Goal: Task Accomplishment & Management: Use online tool/utility

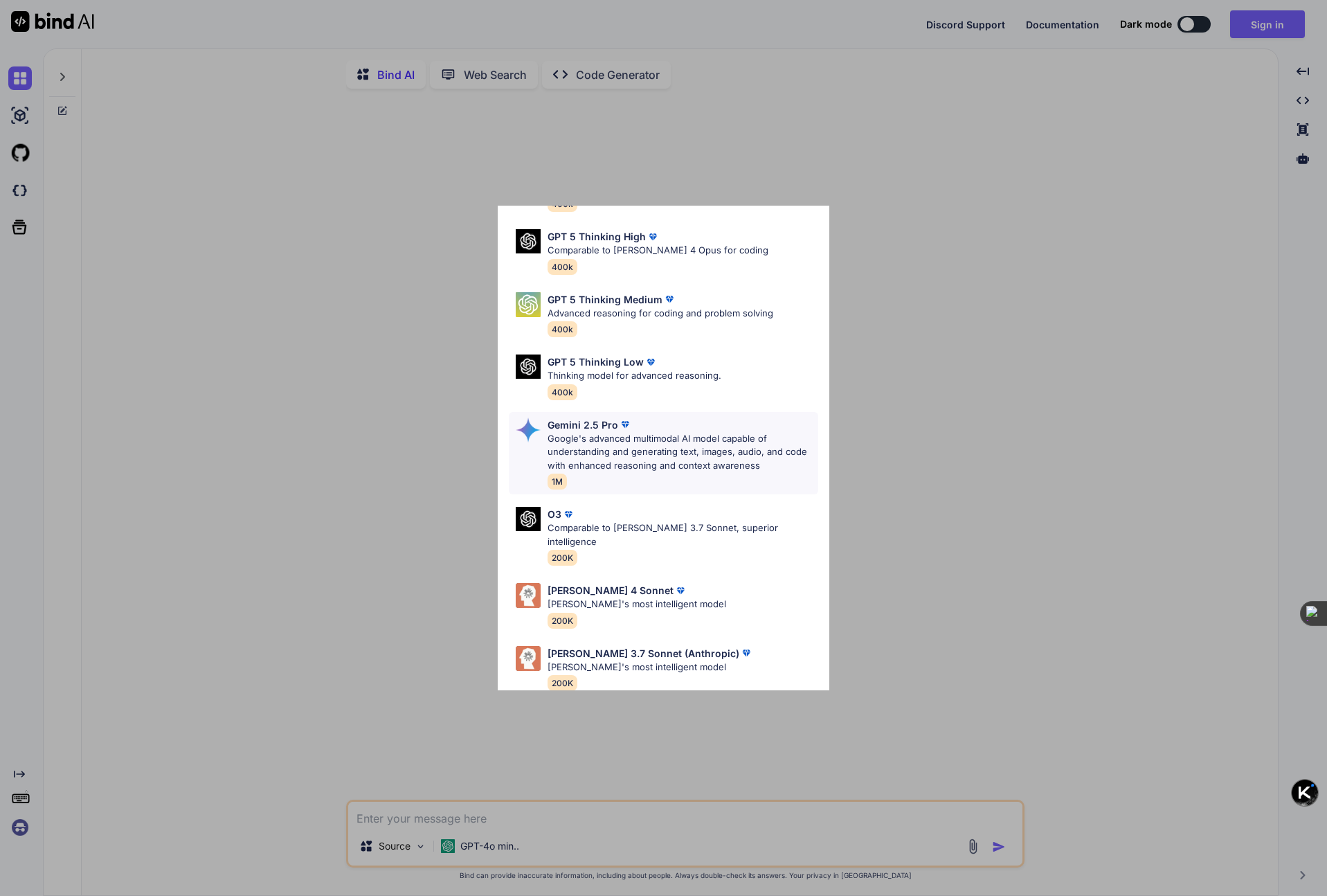
scroll to position [113, 0]
click at [679, 441] on p "Google's advanced multimodal AI model capable of understanding and generating t…" at bounding box center [683, 449] width 271 height 41
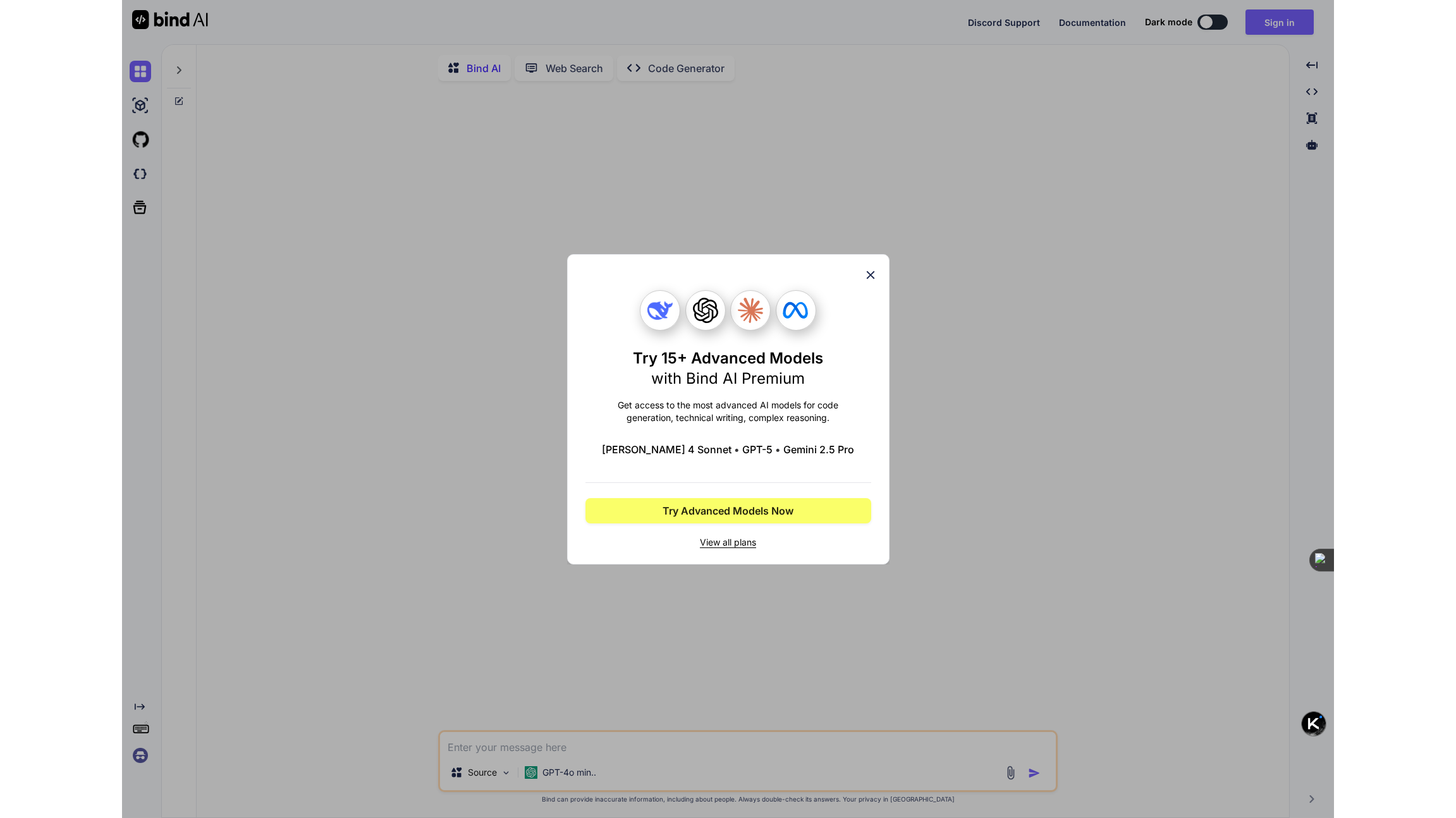
scroll to position [0, 0]
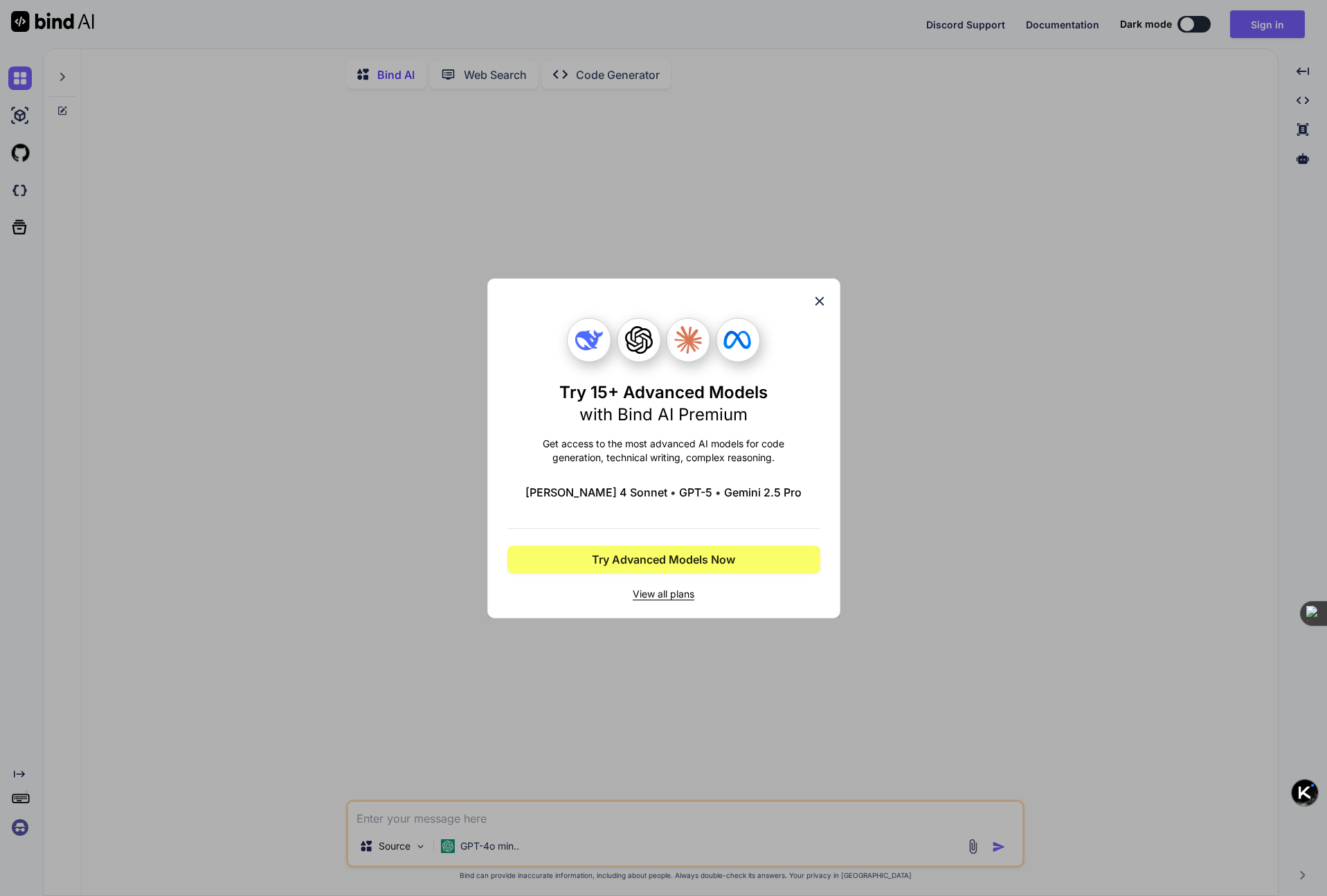
click at [823, 304] on icon at bounding box center [819, 301] width 9 height 9
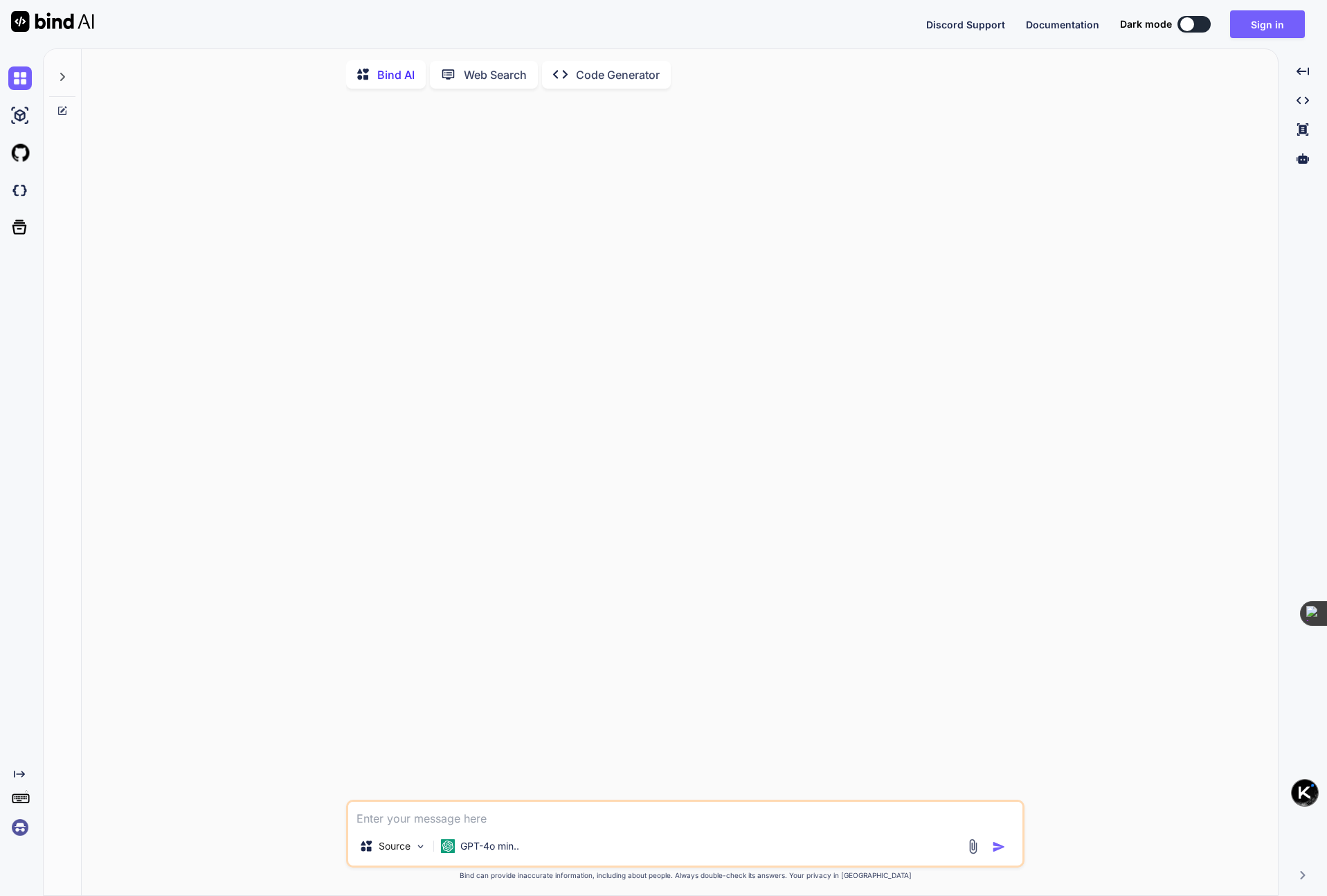
click at [61, 18] on img at bounding box center [53, 21] width 83 height 20
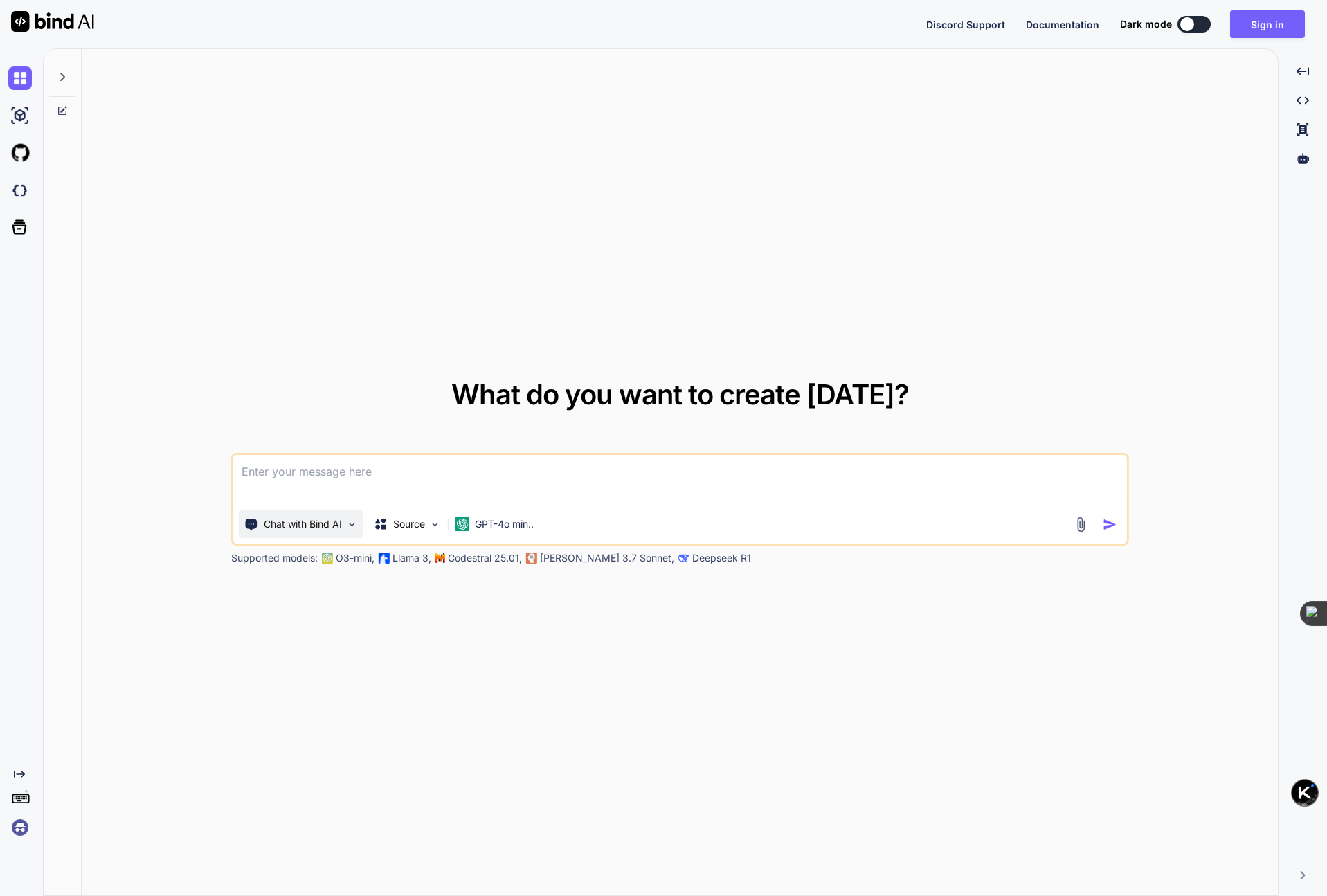
click at [352, 524] on img at bounding box center [352, 524] width 12 height 12
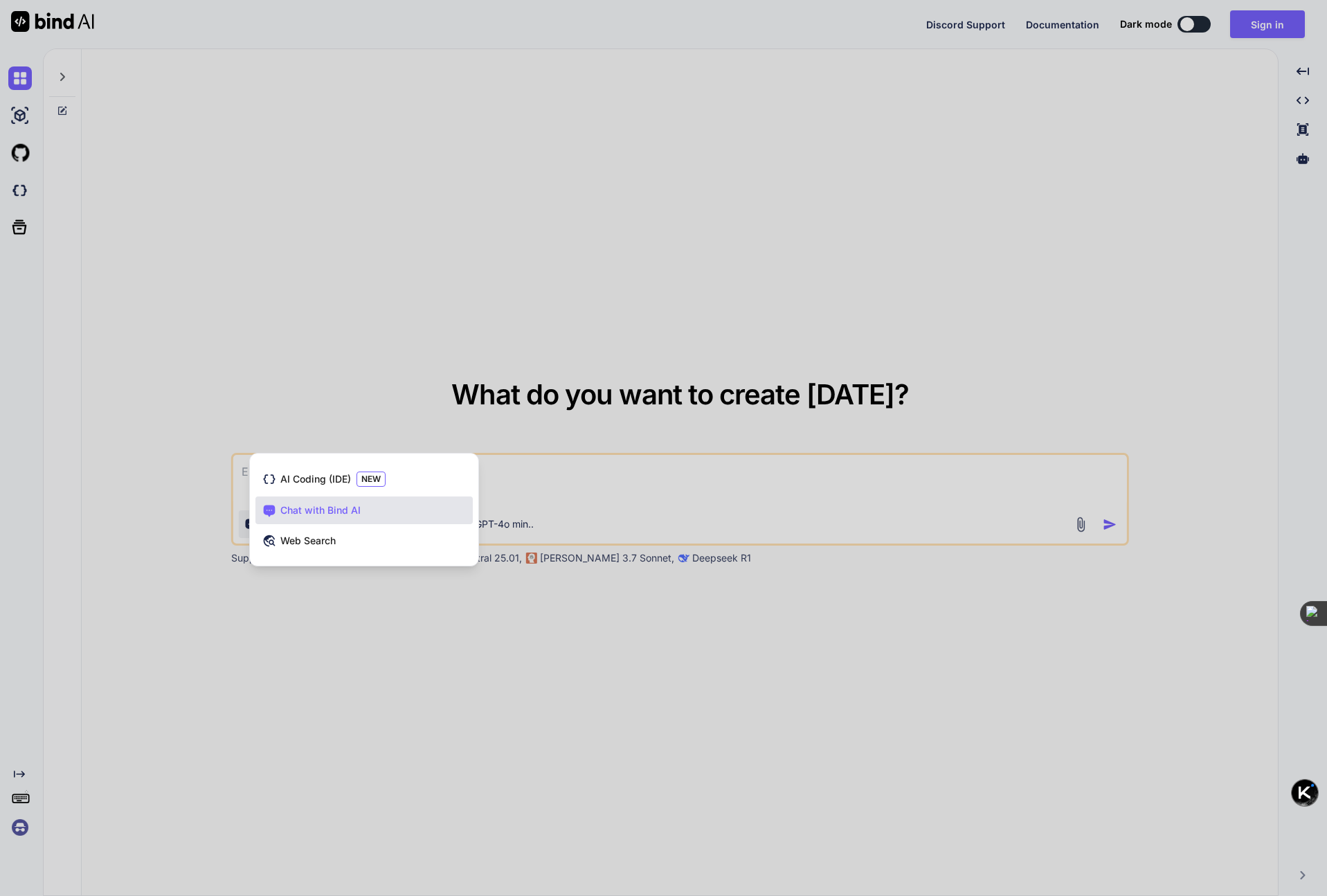
click at [421, 323] on div at bounding box center [664, 448] width 1327 height 896
type textarea "x"
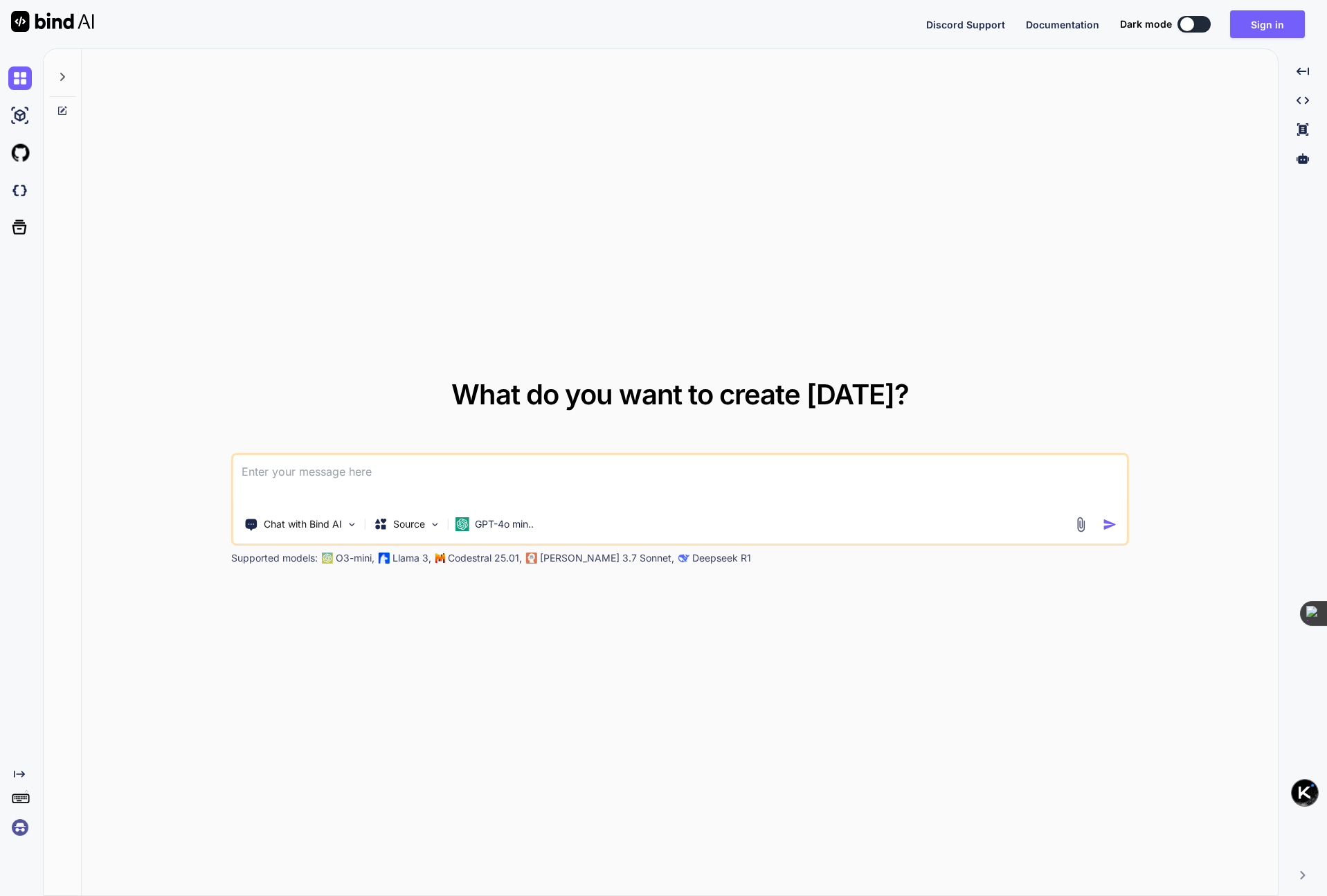
click at [449, 625] on div "What do you want to create today? Chat with Bind AI Source GPT-4o min.. Support…" at bounding box center [679, 473] width 1196 height 848
click at [45, 22] on img at bounding box center [53, 21] width 83 height 20
click at [349, 523] on img at bounding box center [352, 524] width 12 height 12
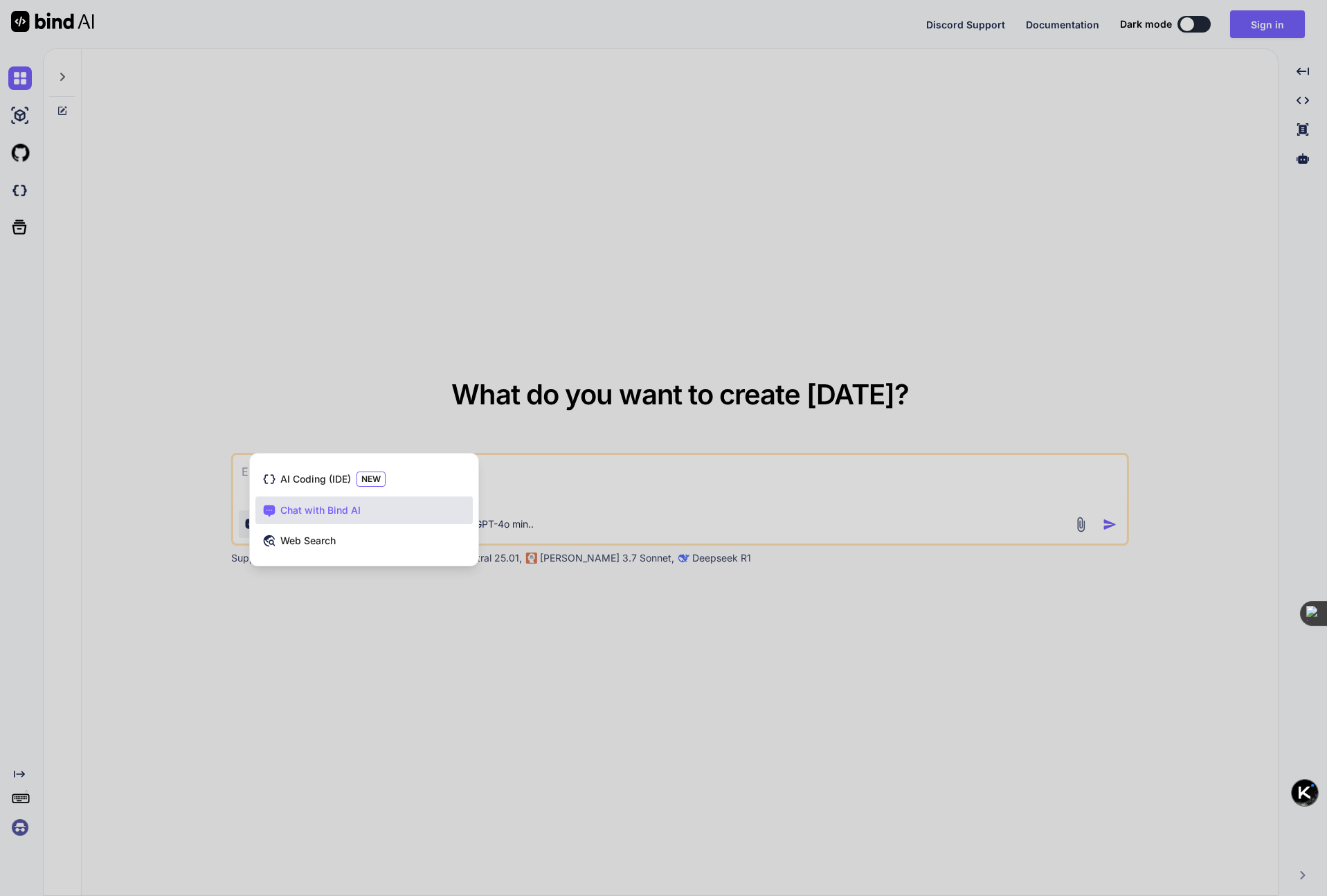
click at [394, 322] on div at bounding box center [664, 448] width 1327 height 896
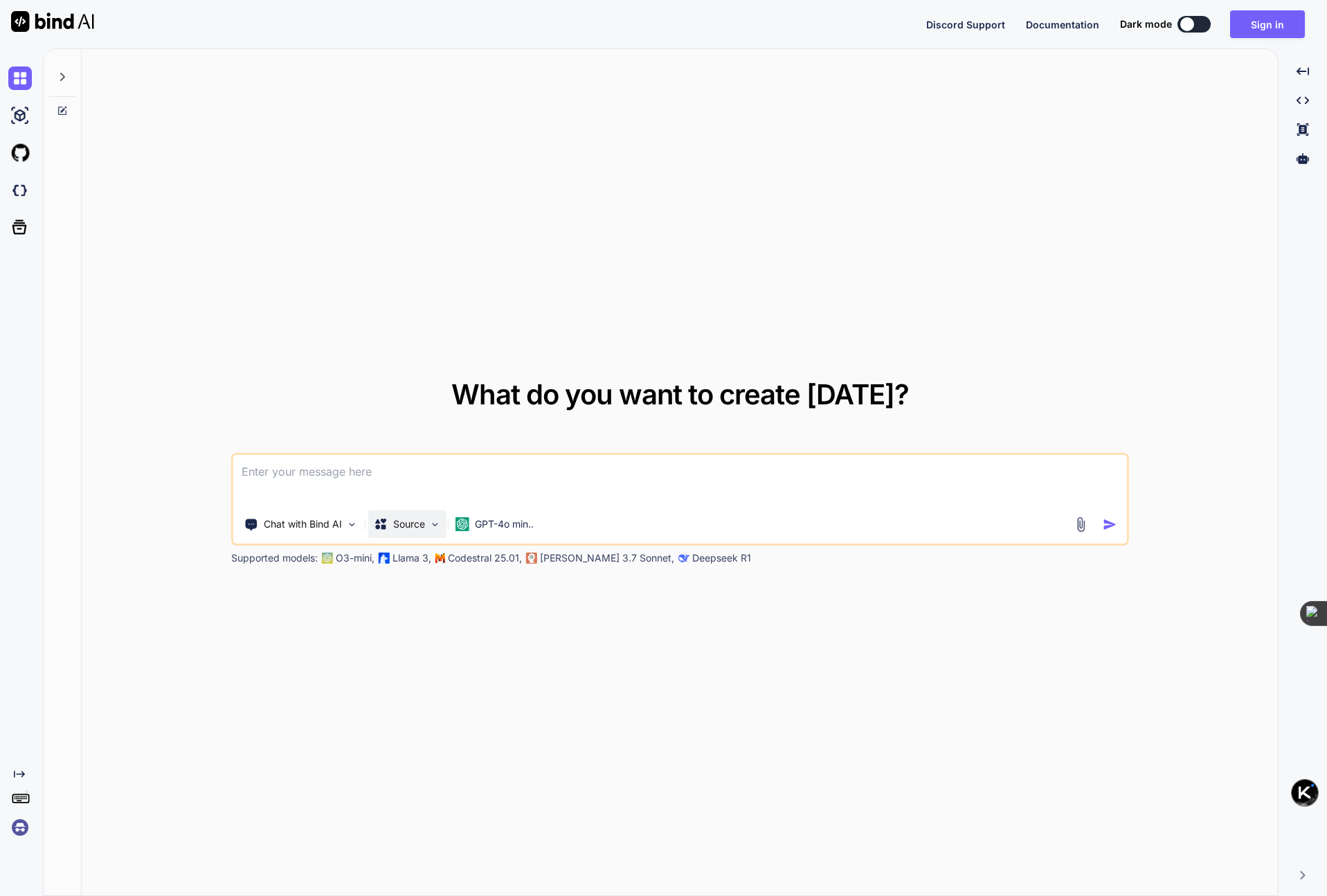
click at [430, 522] on img at bounding box center [435, 524] width 12 height 12
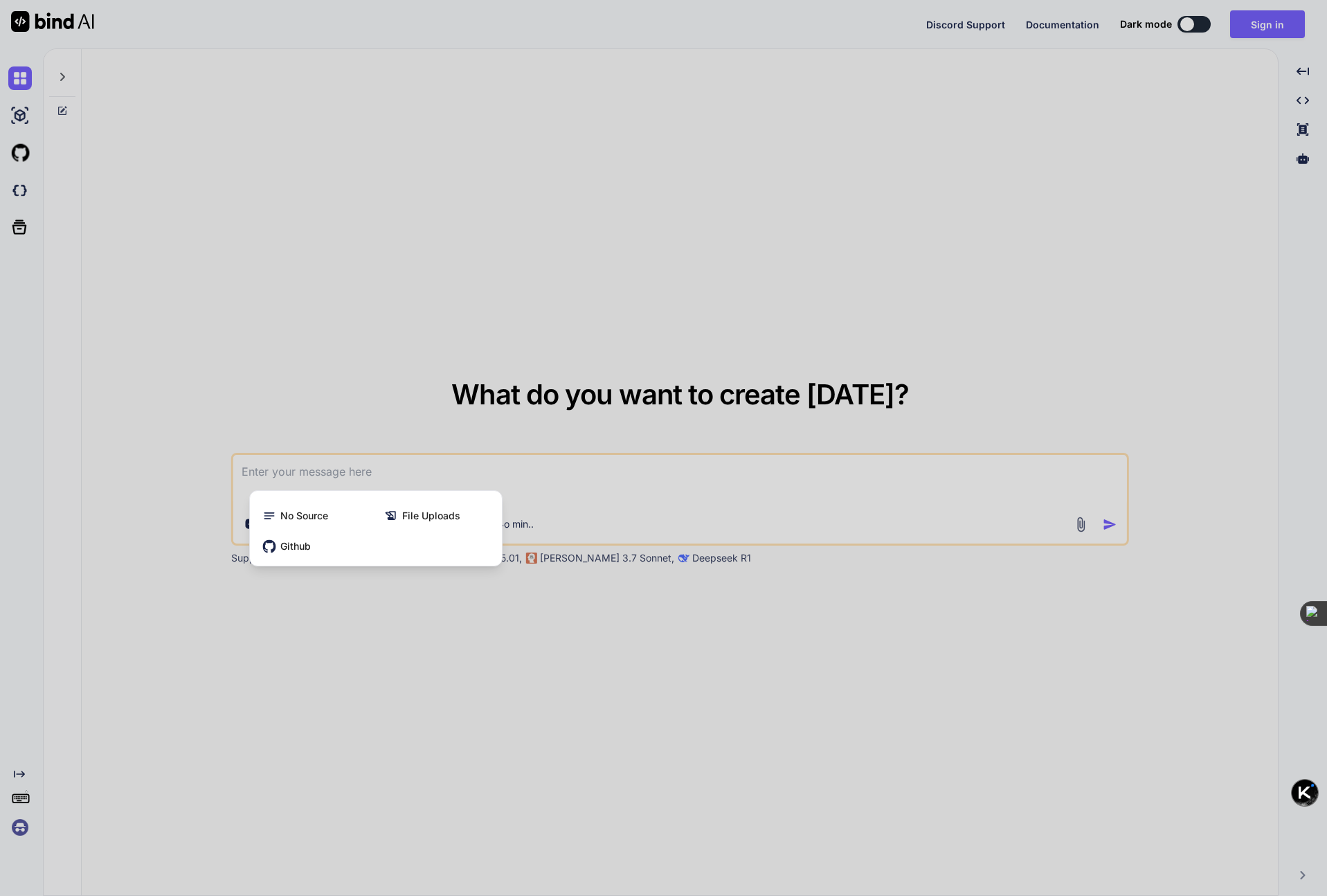
click at [446, 226] on div at bounding box center [664, 448] width 1327 height 896
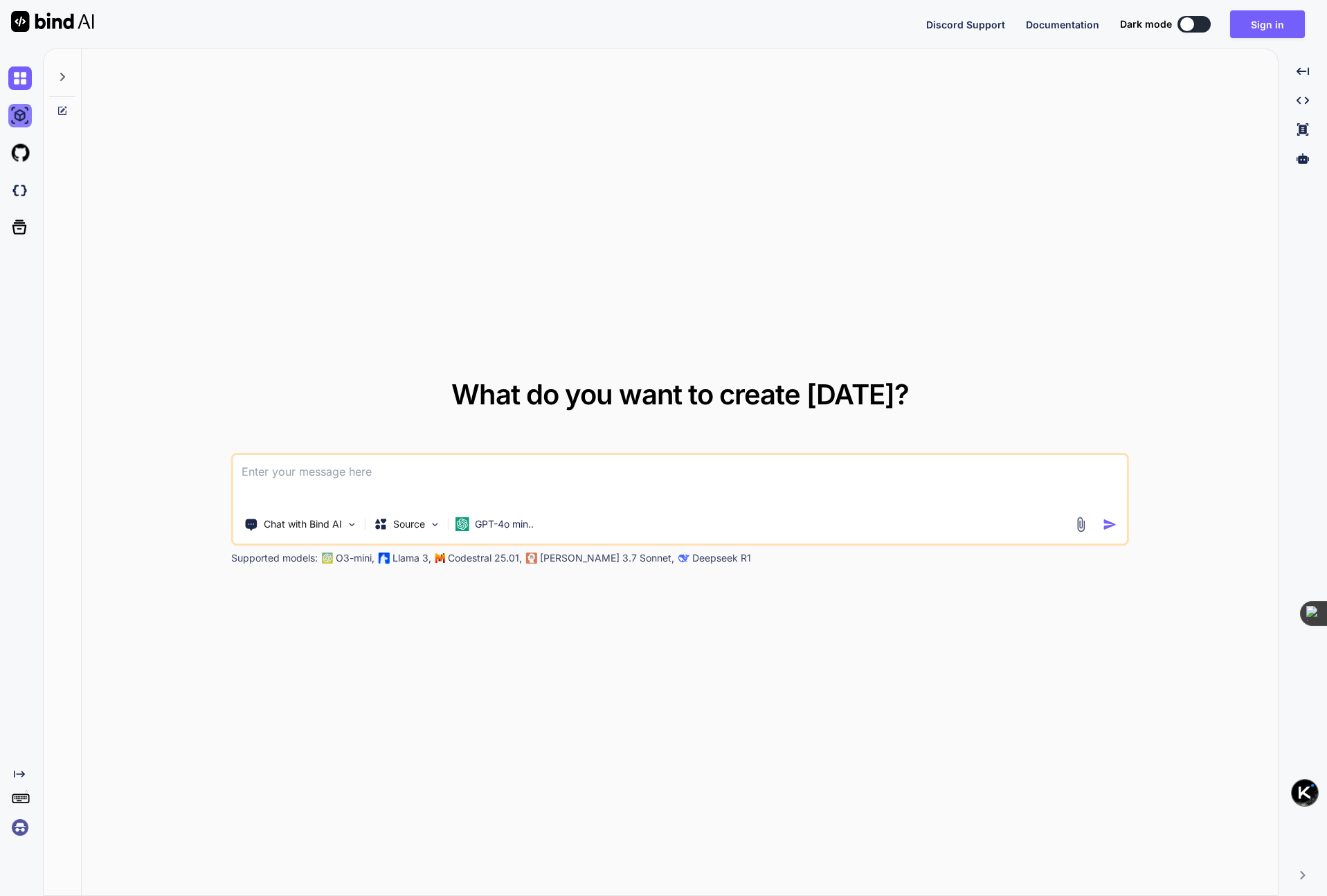
click at [24, 114] on img at bounding box center [19, 115] width 23 height 23
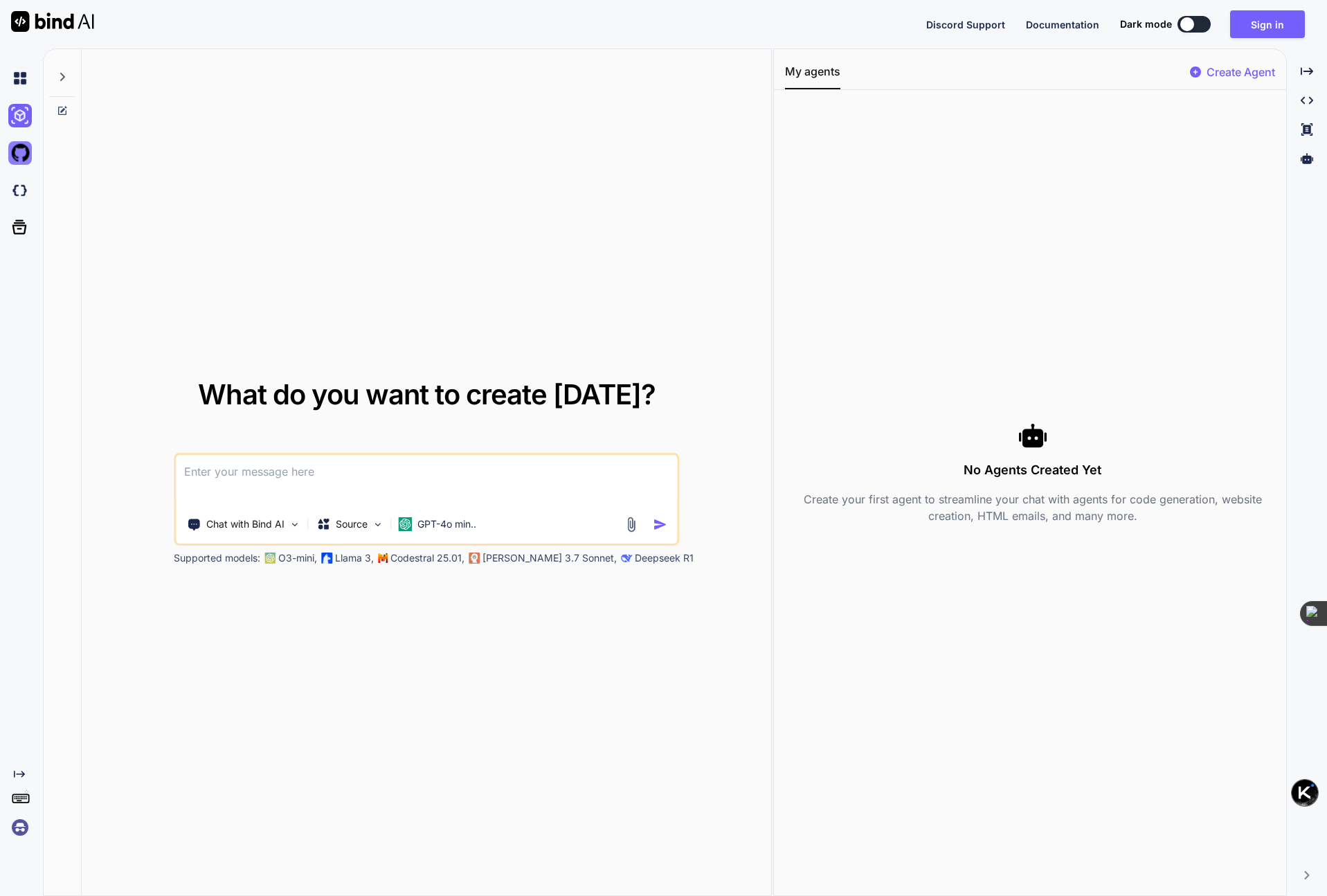
click at [17, 149] on img at bounding box center [19, 152] width 23 height 23
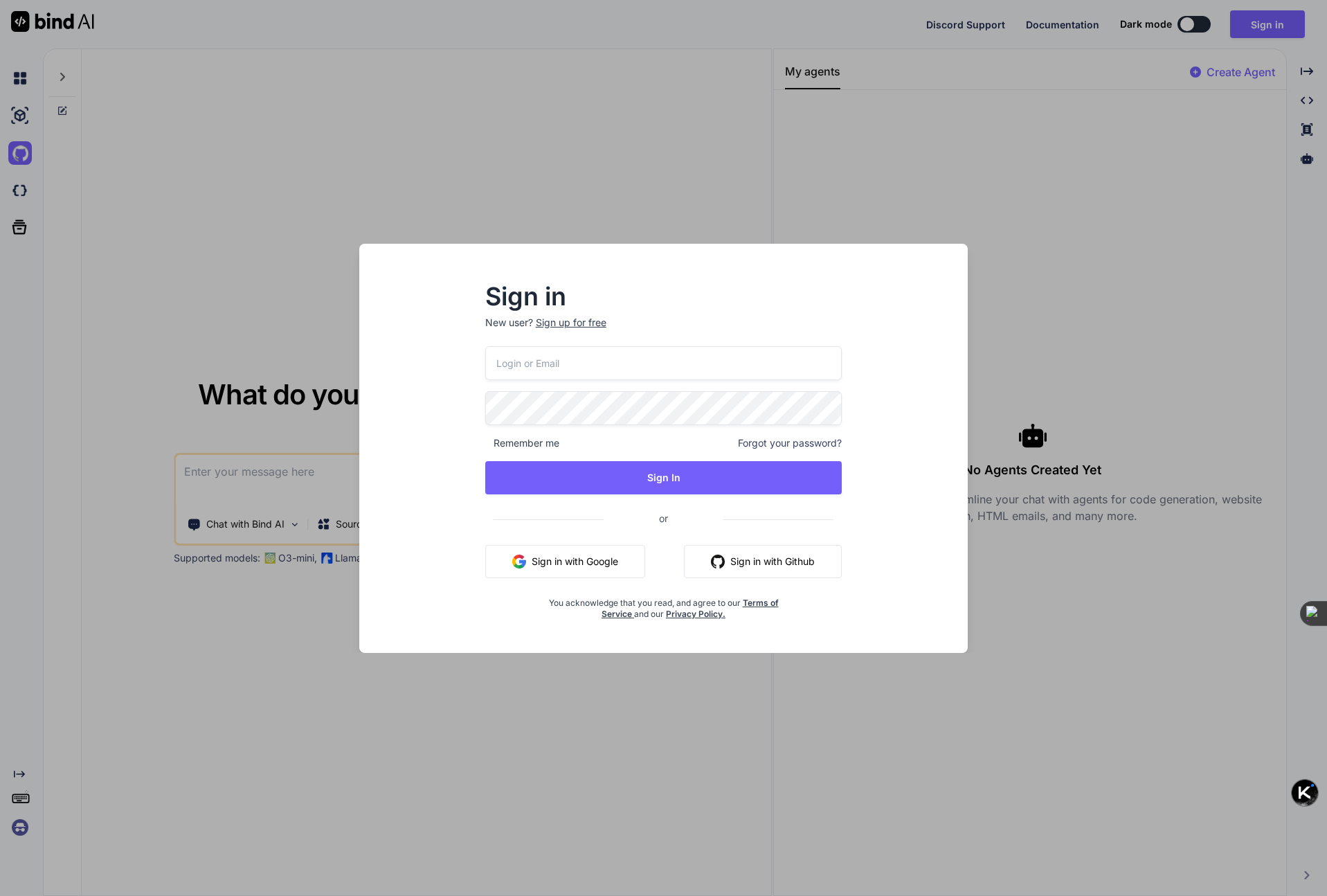
click at [554, 121] on div "Sign in New user? Sign up for free Remember me Forgot your password? Sign In or…" at bounding box center [664, 448] width 1327 height 896
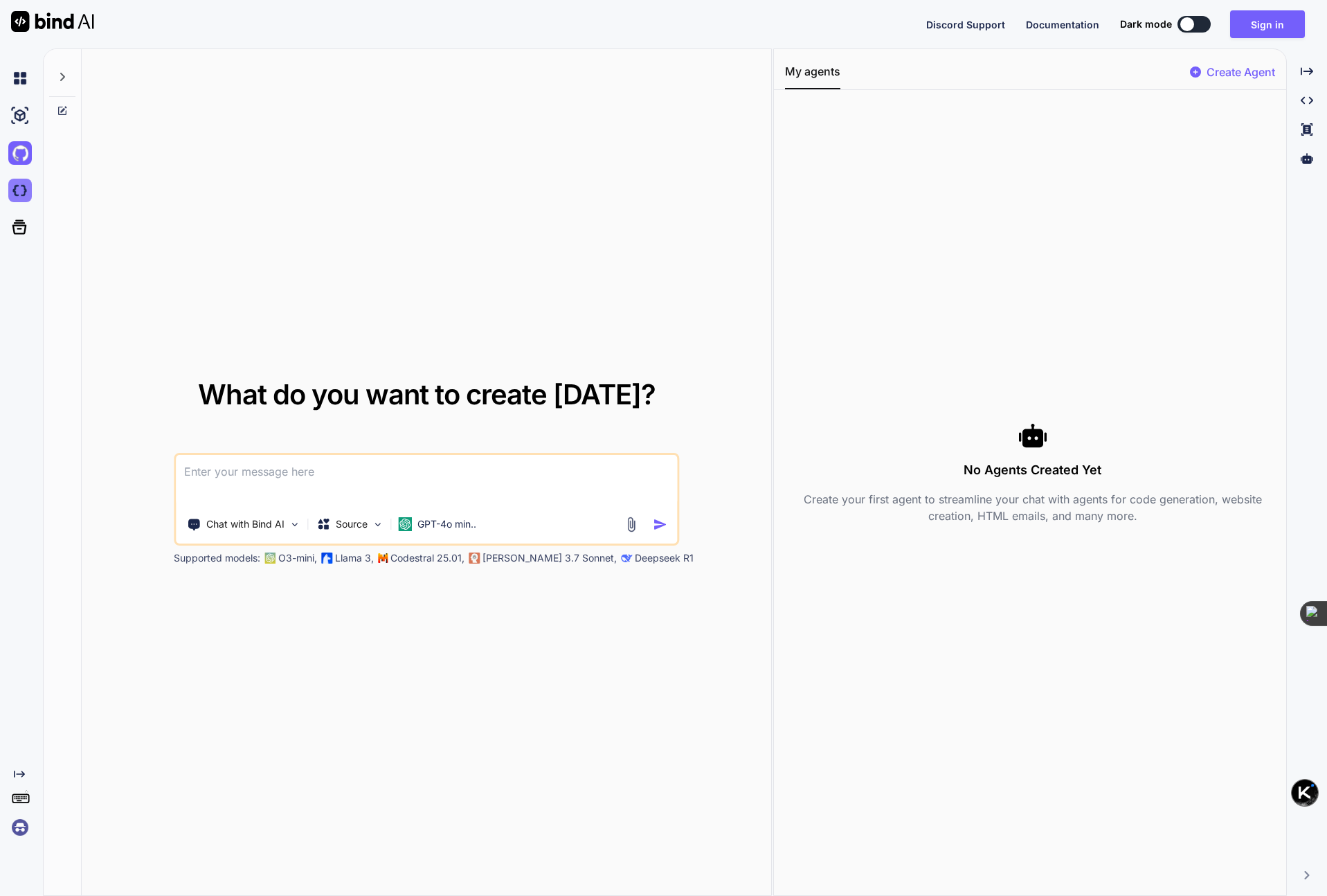
click at [19, 185] on img at bounding box center [19, 190] width 23 height 23
click at [20, 227] on icon at bounding box center [19, 227] width 19 height 19
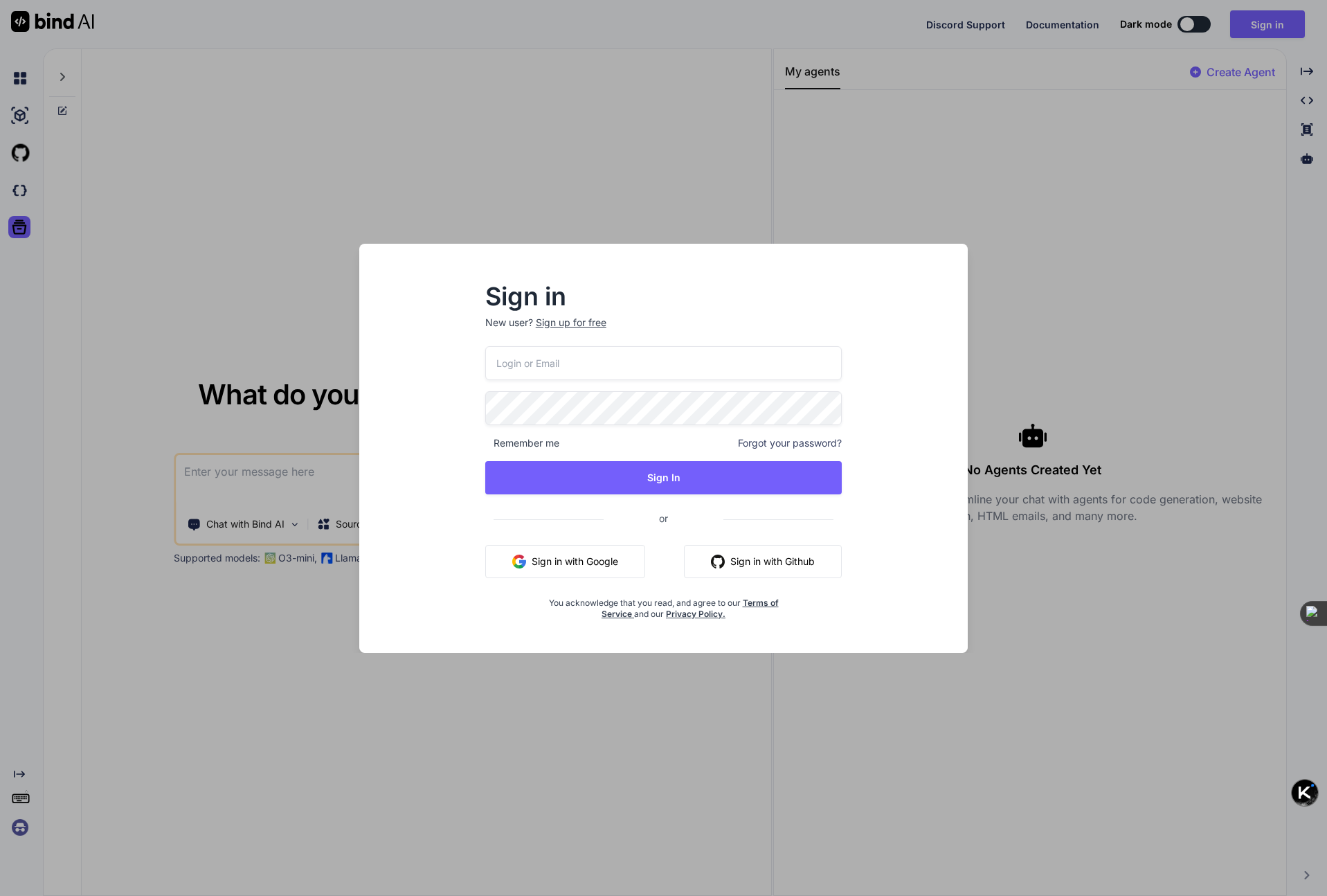
drag, startPoint x: 550, startPoint y: 557, endPoint x: 559, endPoint y: 554, distance: 9.5
click at [549, 557] on button "Sign in with Google" at bounding box center [565, 562] width 160 height 33
click at [558, 562] on button "Sign in with Google" at bounding box center [565, 562] width 160 height 33
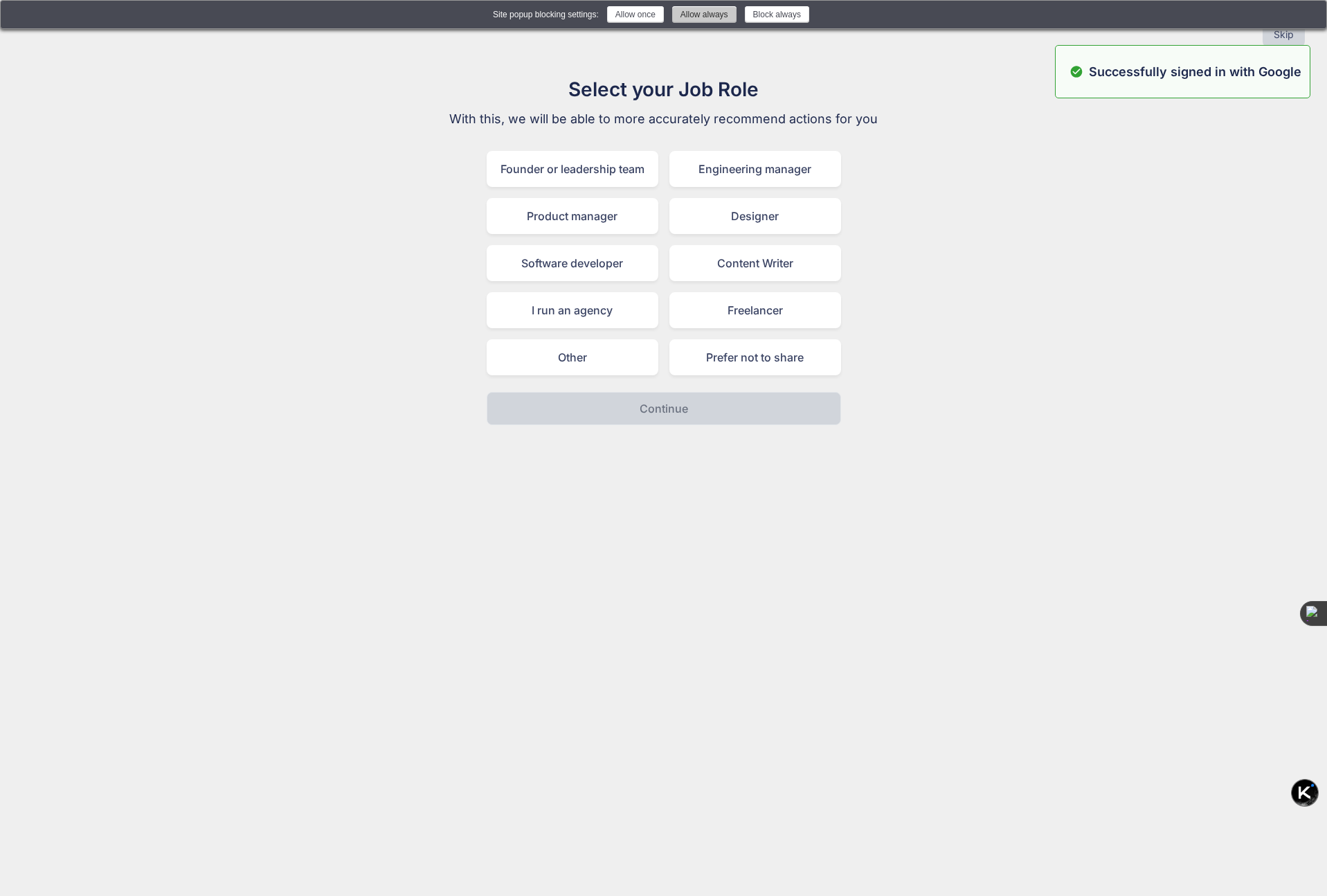
click at [710, 18] on button "Allow always" at bounding box center [703, 15] width 64 height 17
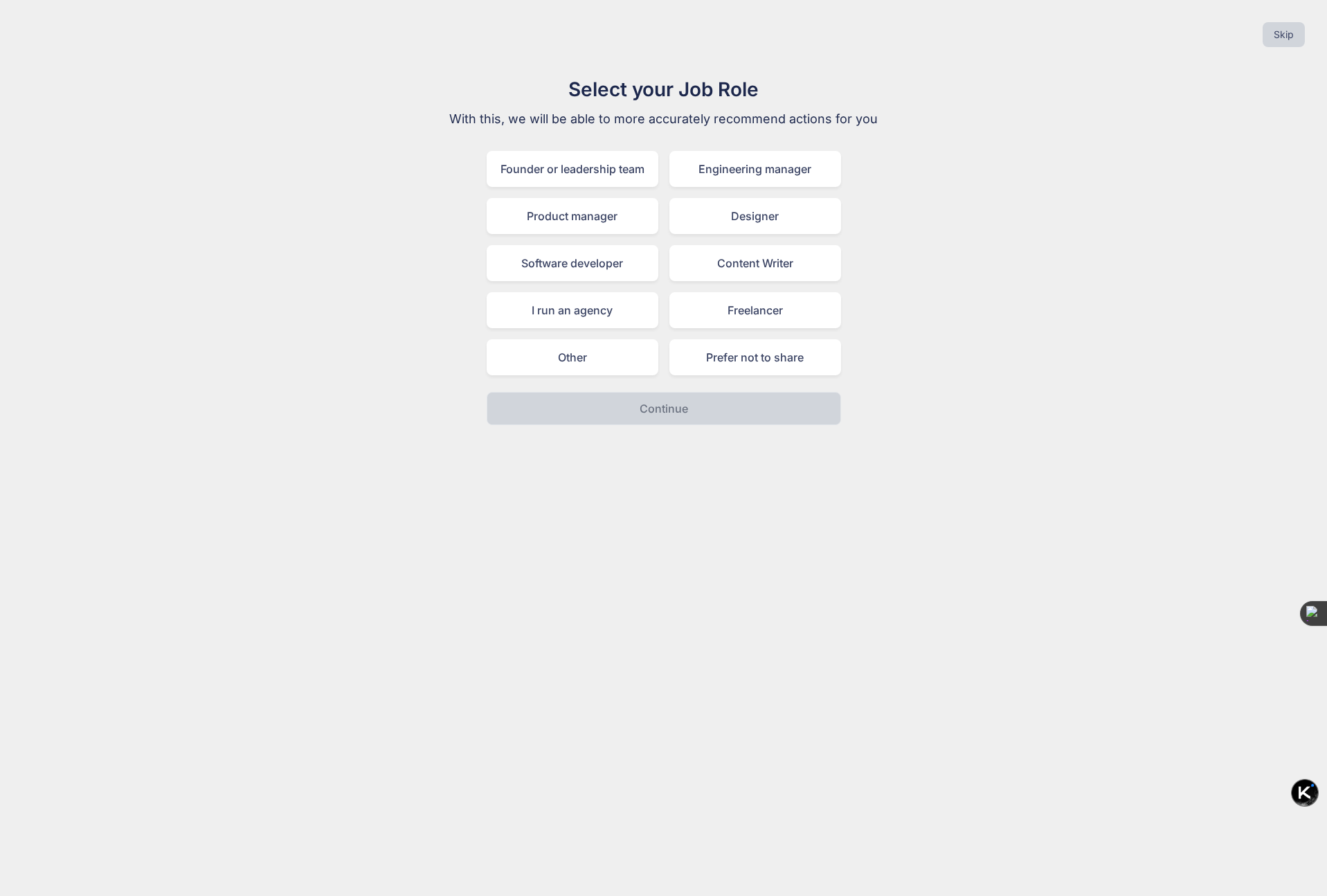
click at [982, 336] on div "Select your Job Role With this, we will be able to more accurately recommend ac…" at bounding box center [664, 250] width 1305 height 350
click at [1290, 29] on button "Skip" at bounding box center [1284, 34] width 43 height 25
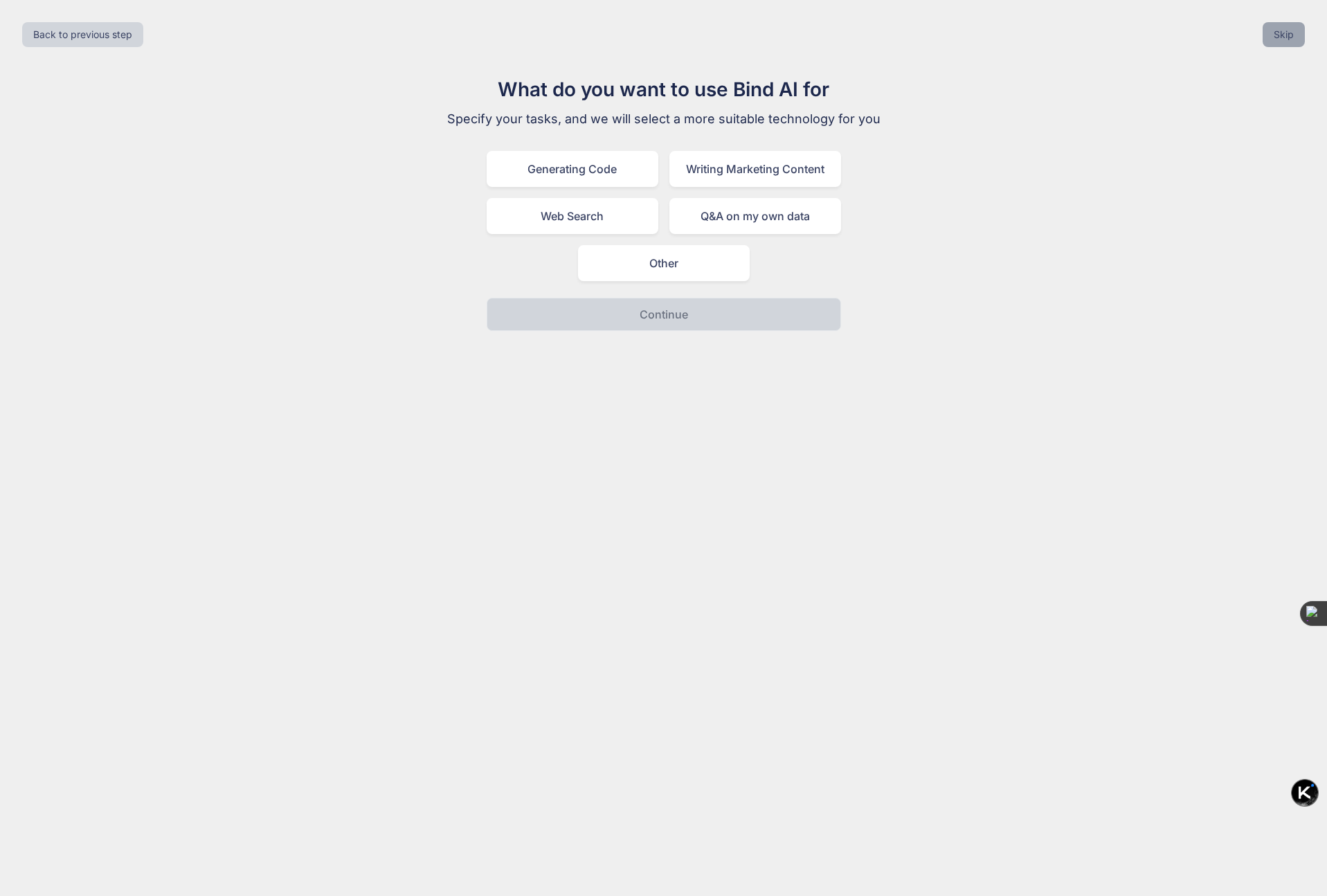
click at [1298, 28] on button "Skip" at bounding box center [1284, 34] width 43 height 25
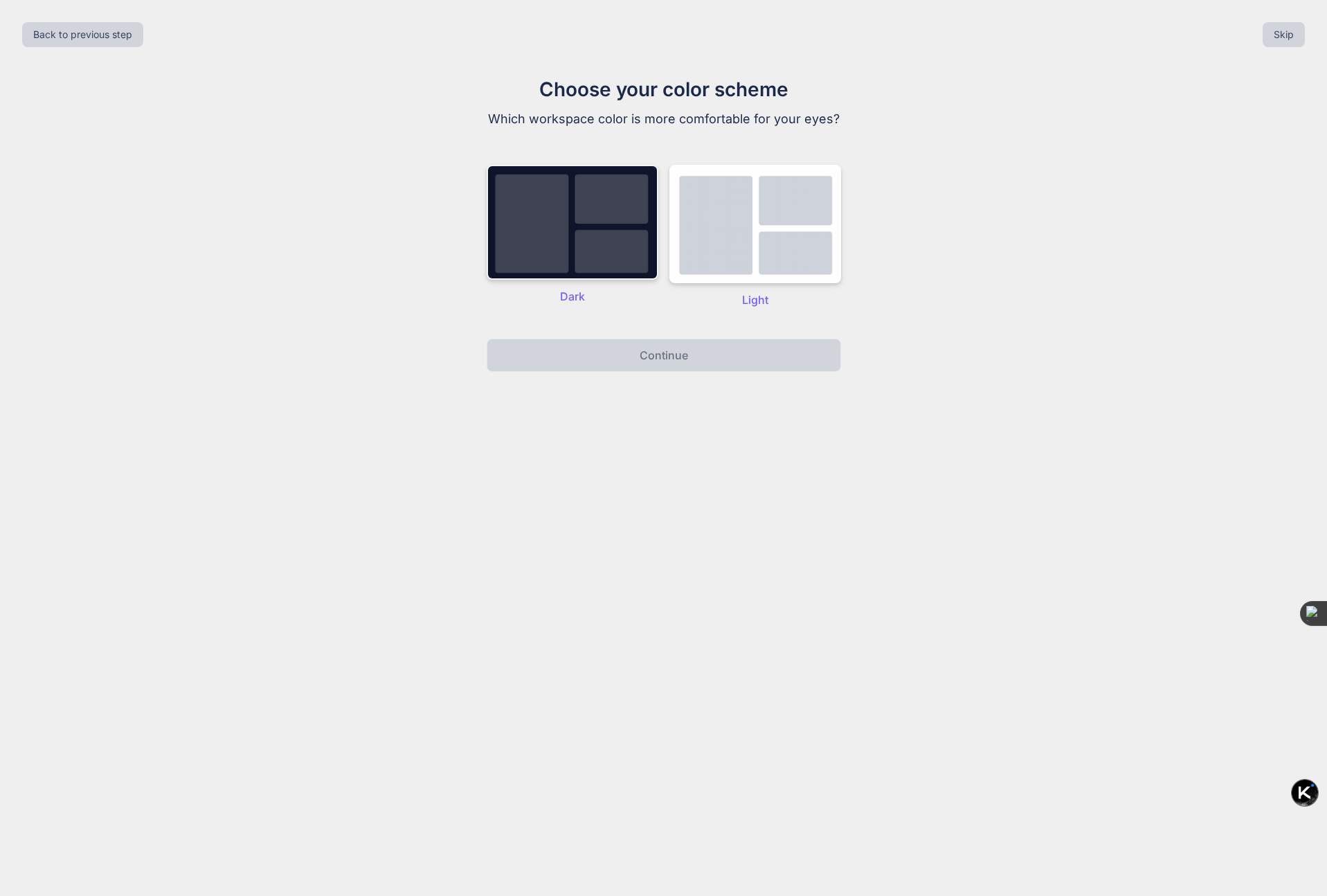
click at [602, 171] on img at bounding box center [572, 222] width 171 height 115
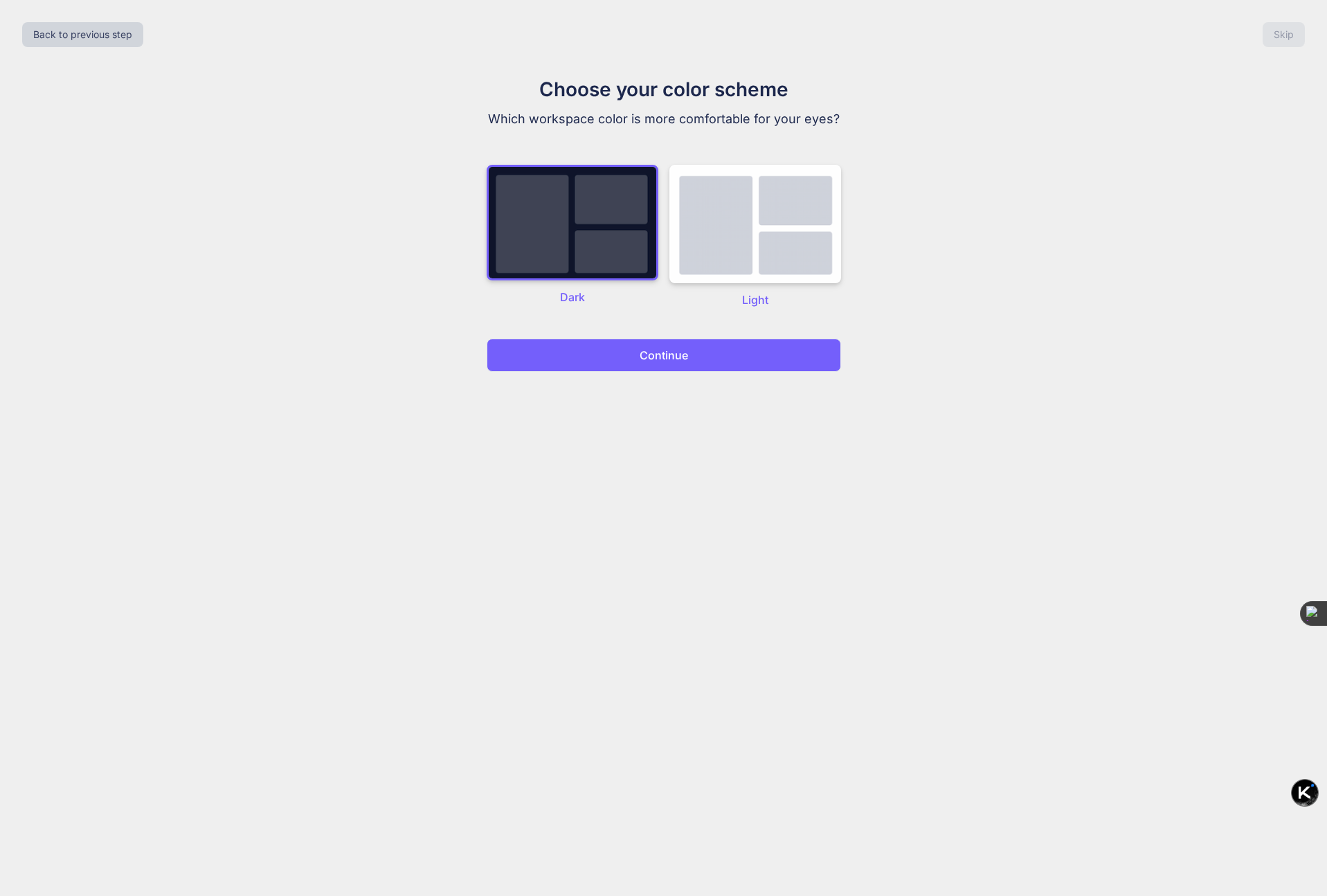
click at [656, 349] on p "Continue" at bounding box center [664, 355] width 48 height 17
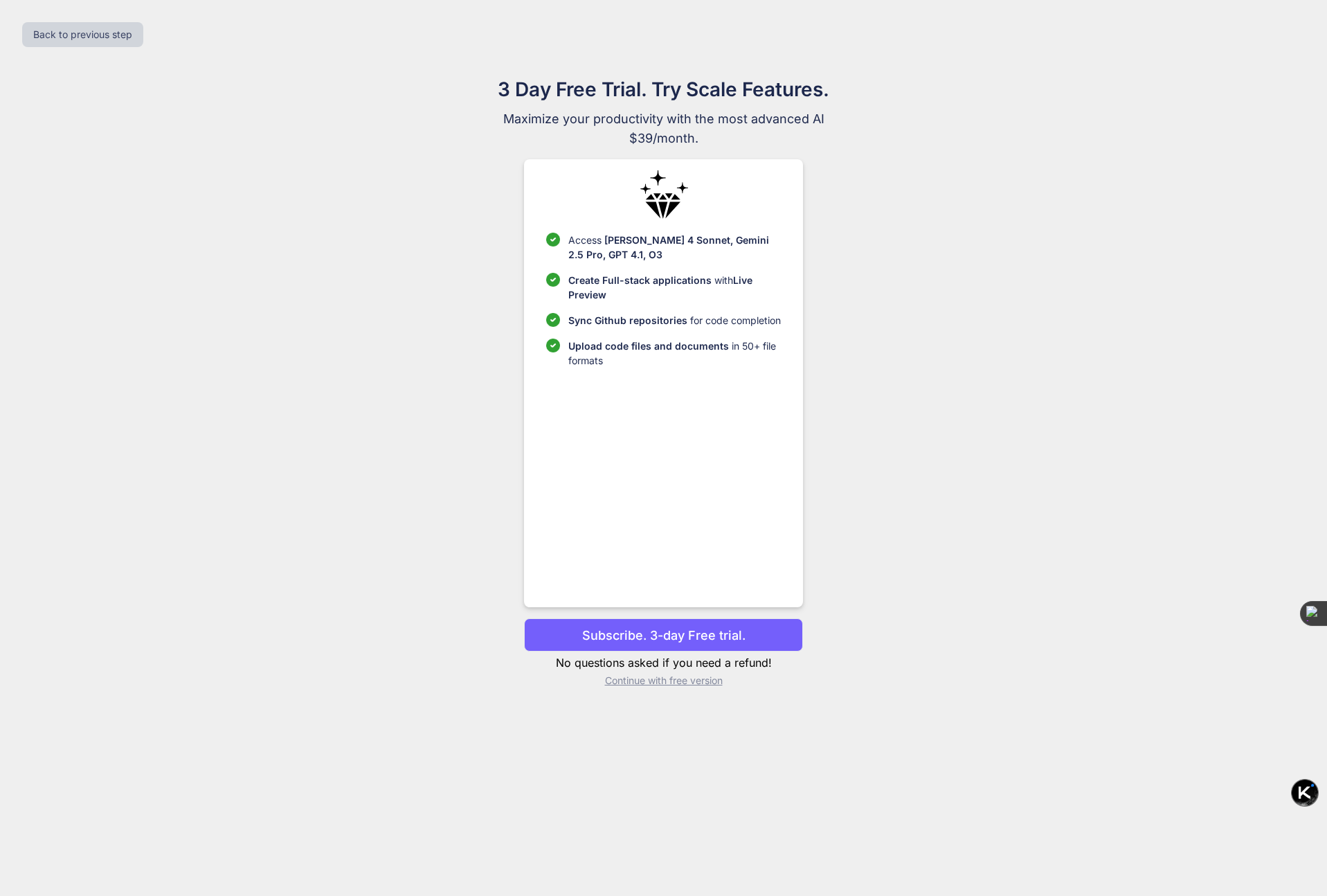
click at [949, 360] on div "3 Day Free Trial. Try Scale Features. Maximize your productivity with the most …" at bounding box center [664, 386] width 620 height 624
click at [117, 37] on button "Back to previous step" at bounding box center [82, 34] width 121 height 25
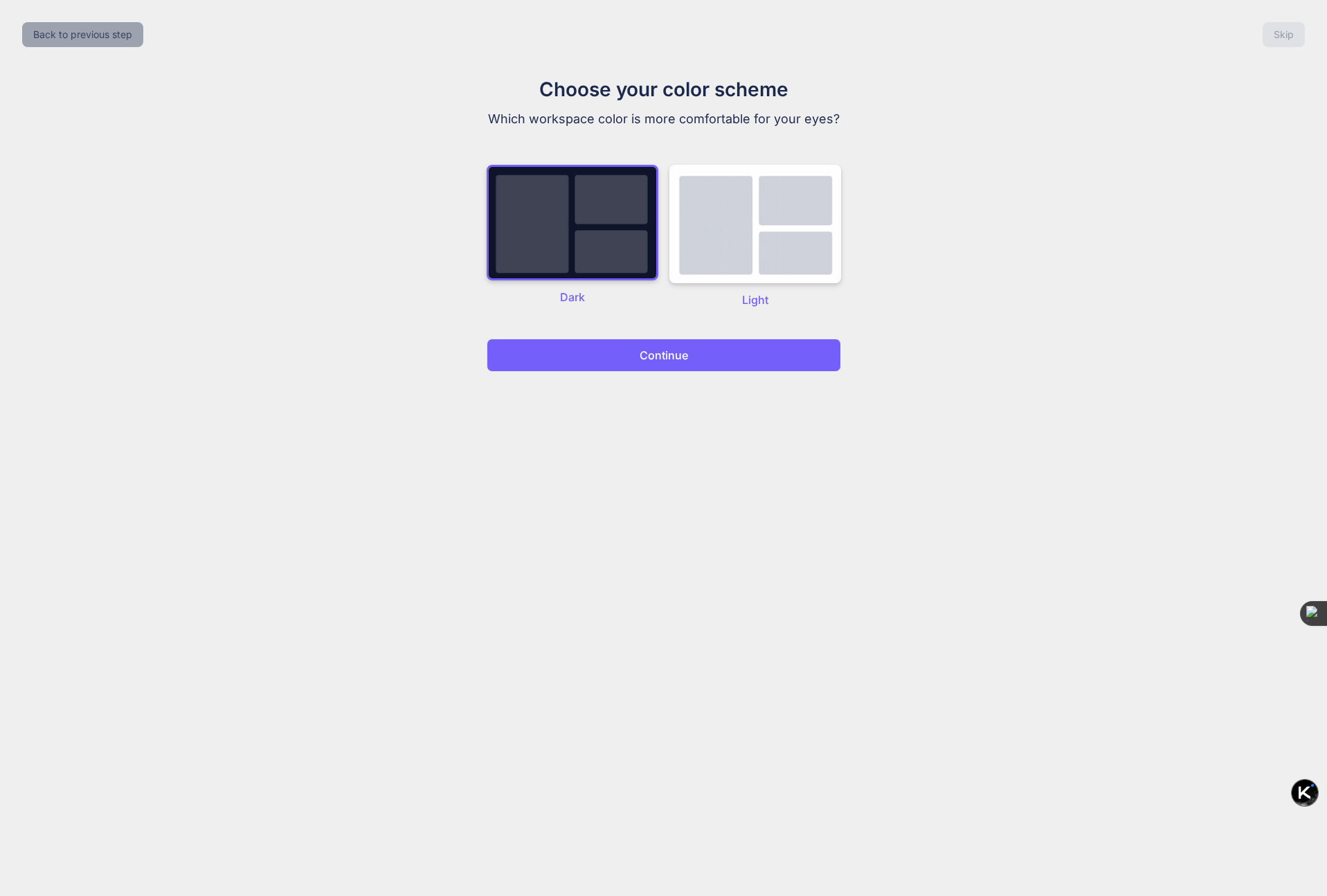
click at [120, 32] on button "Back to previous step" at bounding box center [82, 34] width 121 height 25
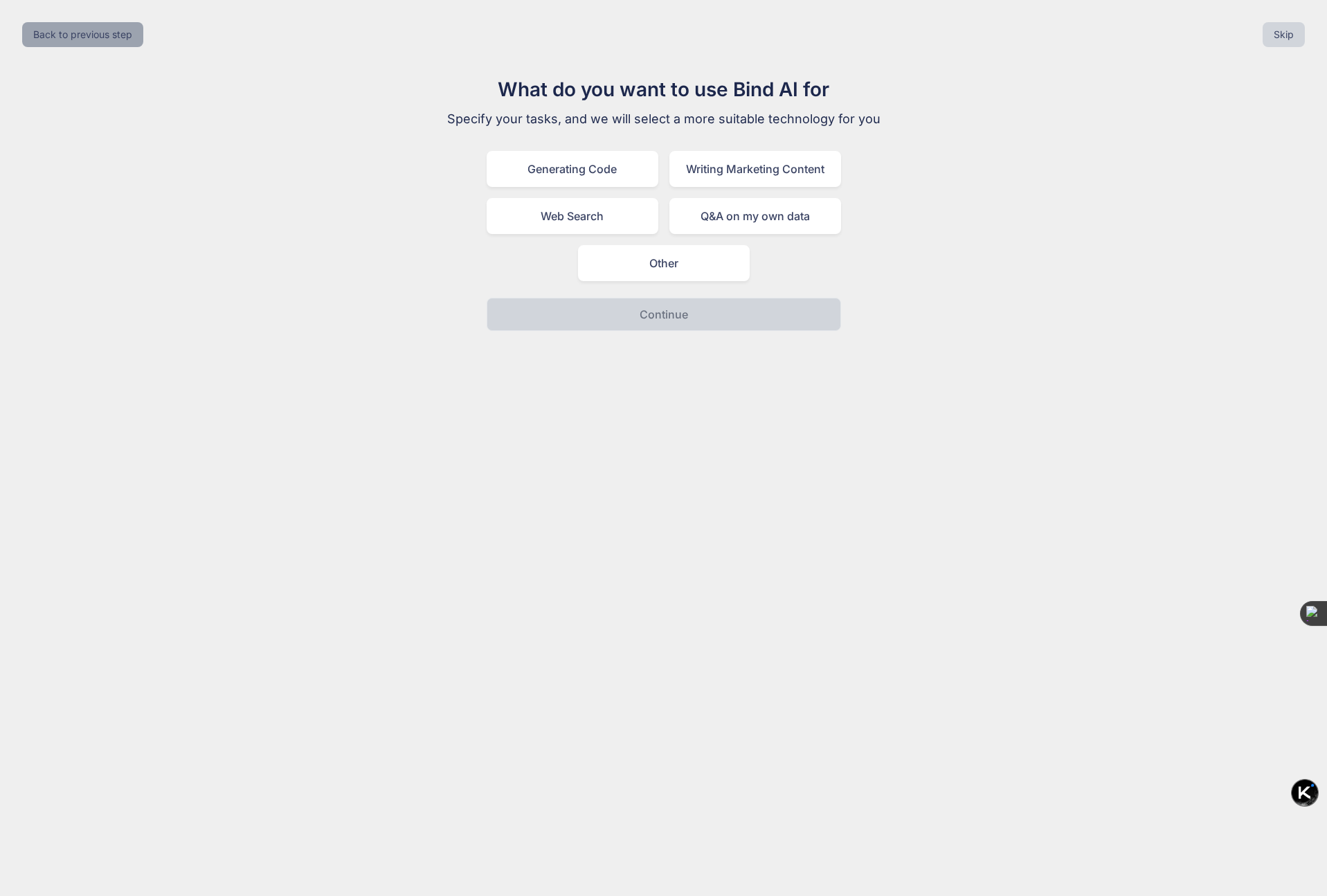
click at [121, 32] on button "Back to previous step" at bounding box center [82, 34] width 121 height 25
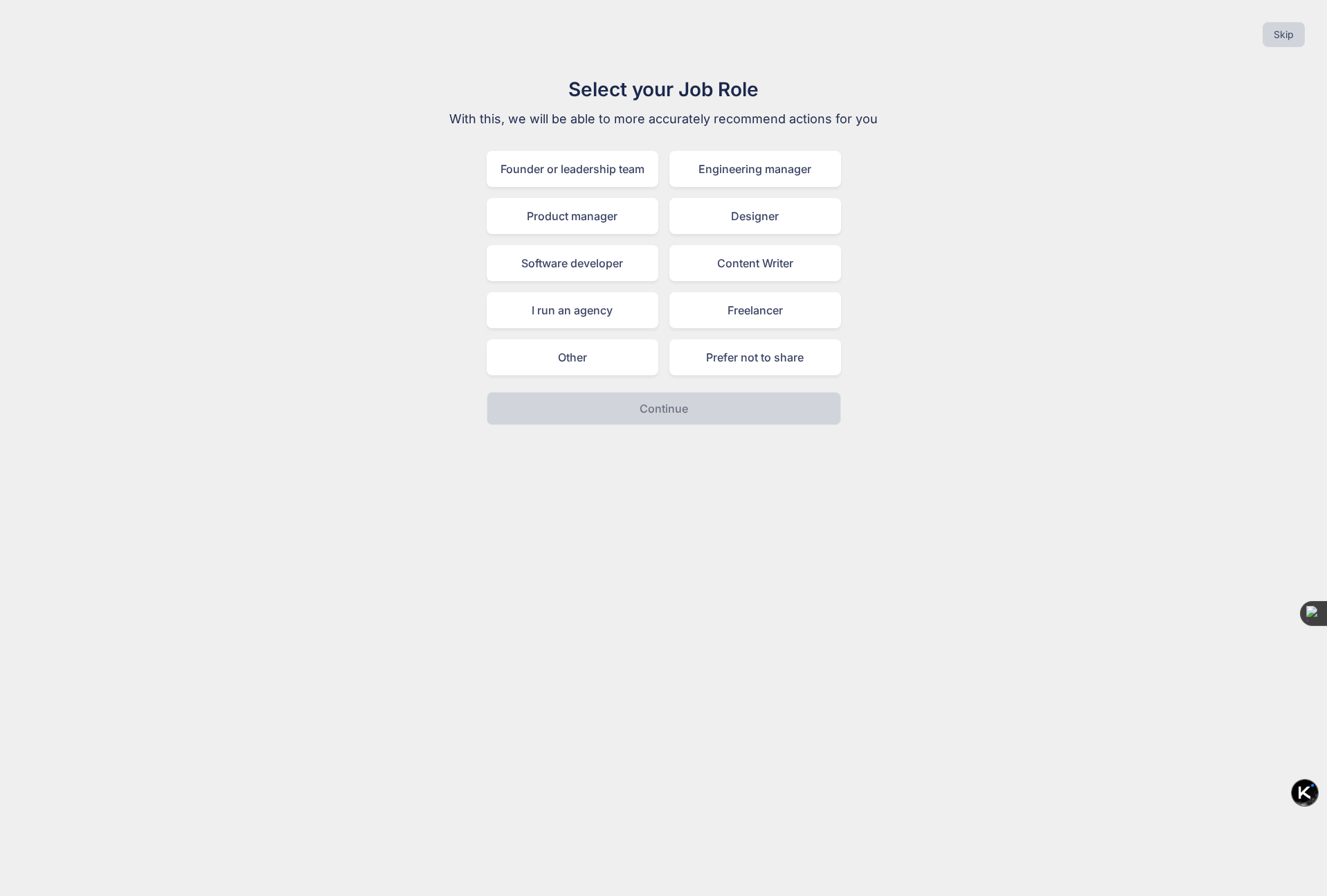
click at [121, 32] on div "Skip" at bounding box center [664, 34] width 1305 height 47
click at [122, 32] on div "Skip" at bounding box center [664, 34] width 1305 height 47
click at [1295, 29] on button "Skip" at bounding box center [1284, 34] width 43 height 25
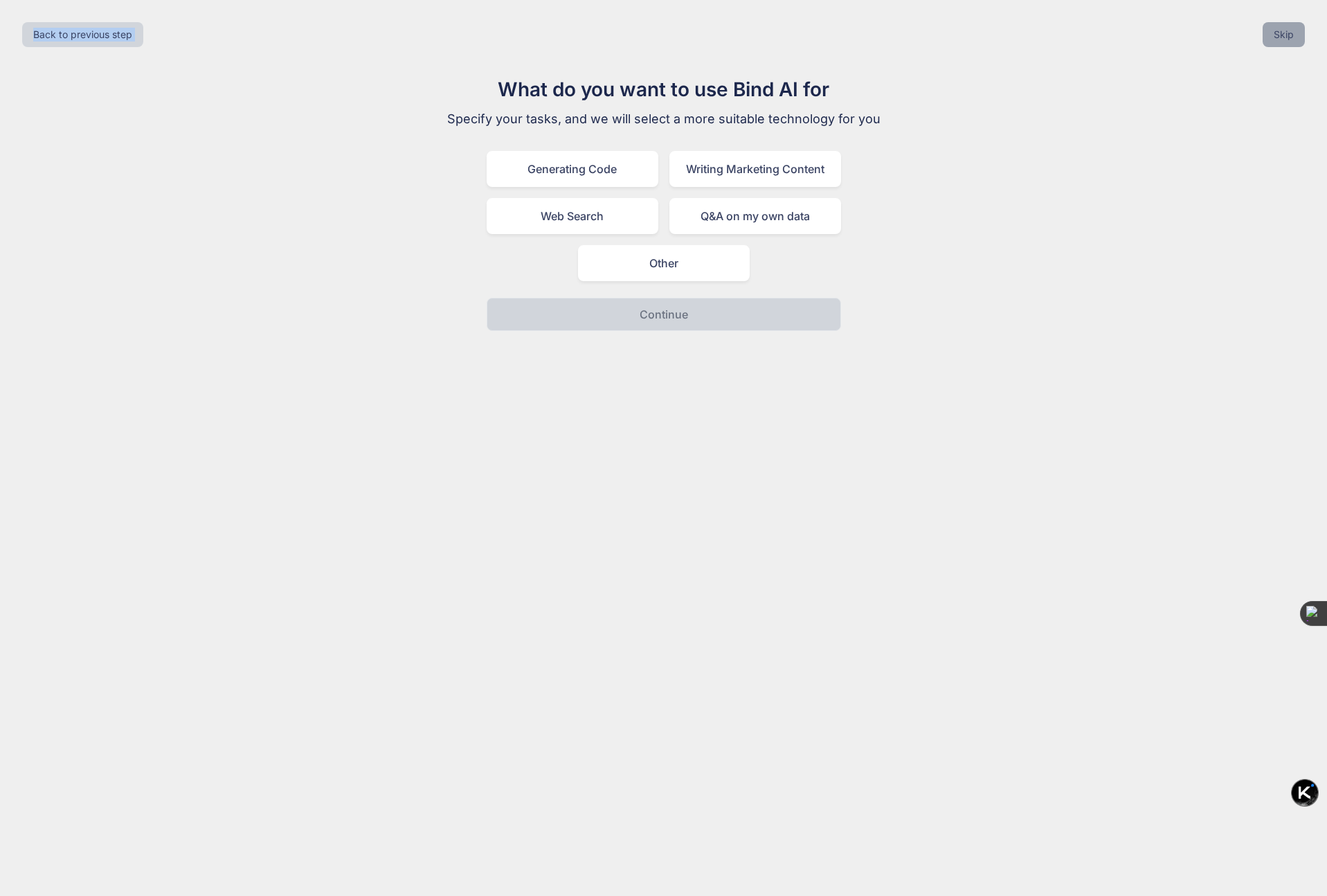
click at [1291, 31] on button "Skip" at bounding box center [1284, 34] width 43 height 25
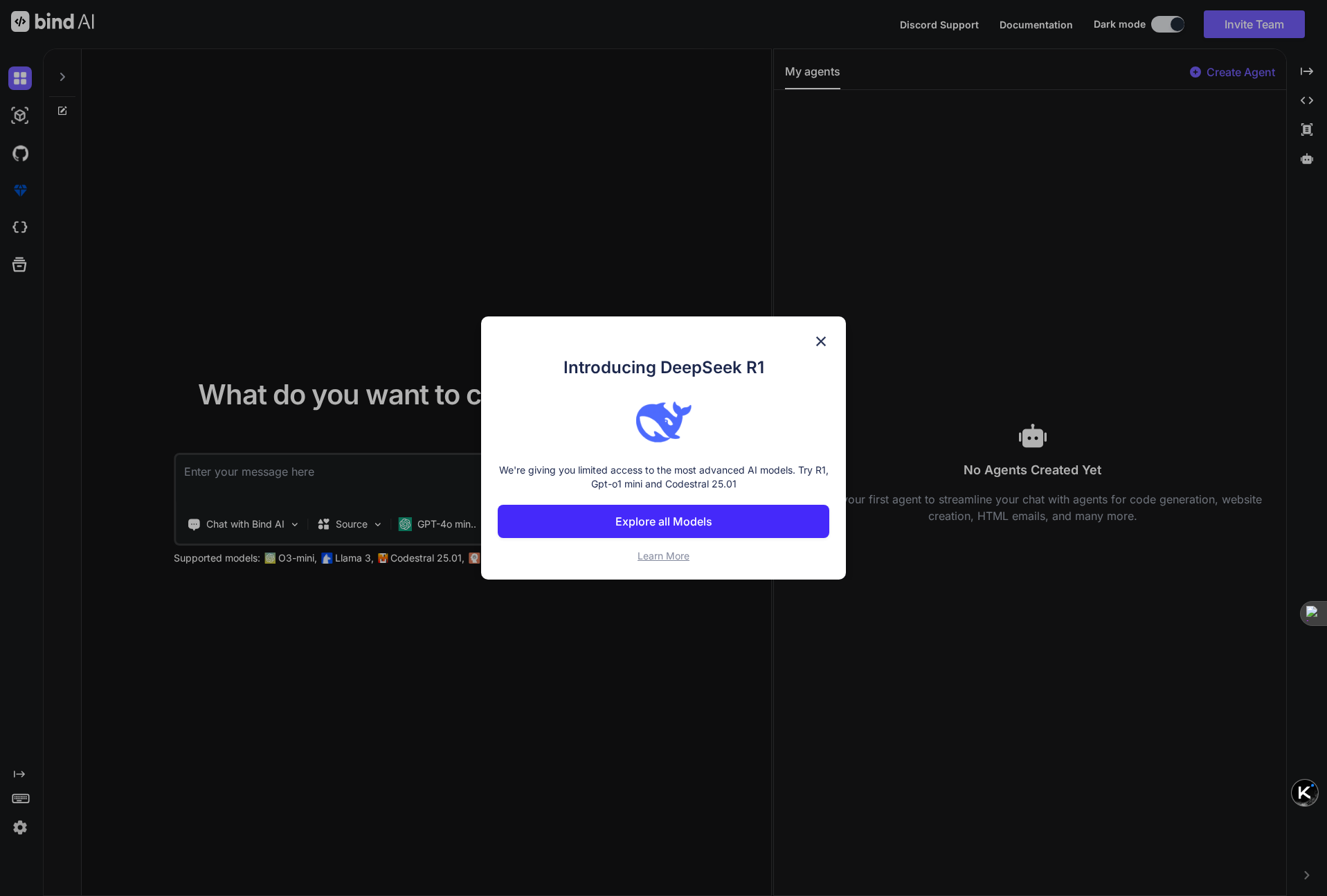
click at [822, 341] on img at bounding box center [821, 341] width 17 height 17
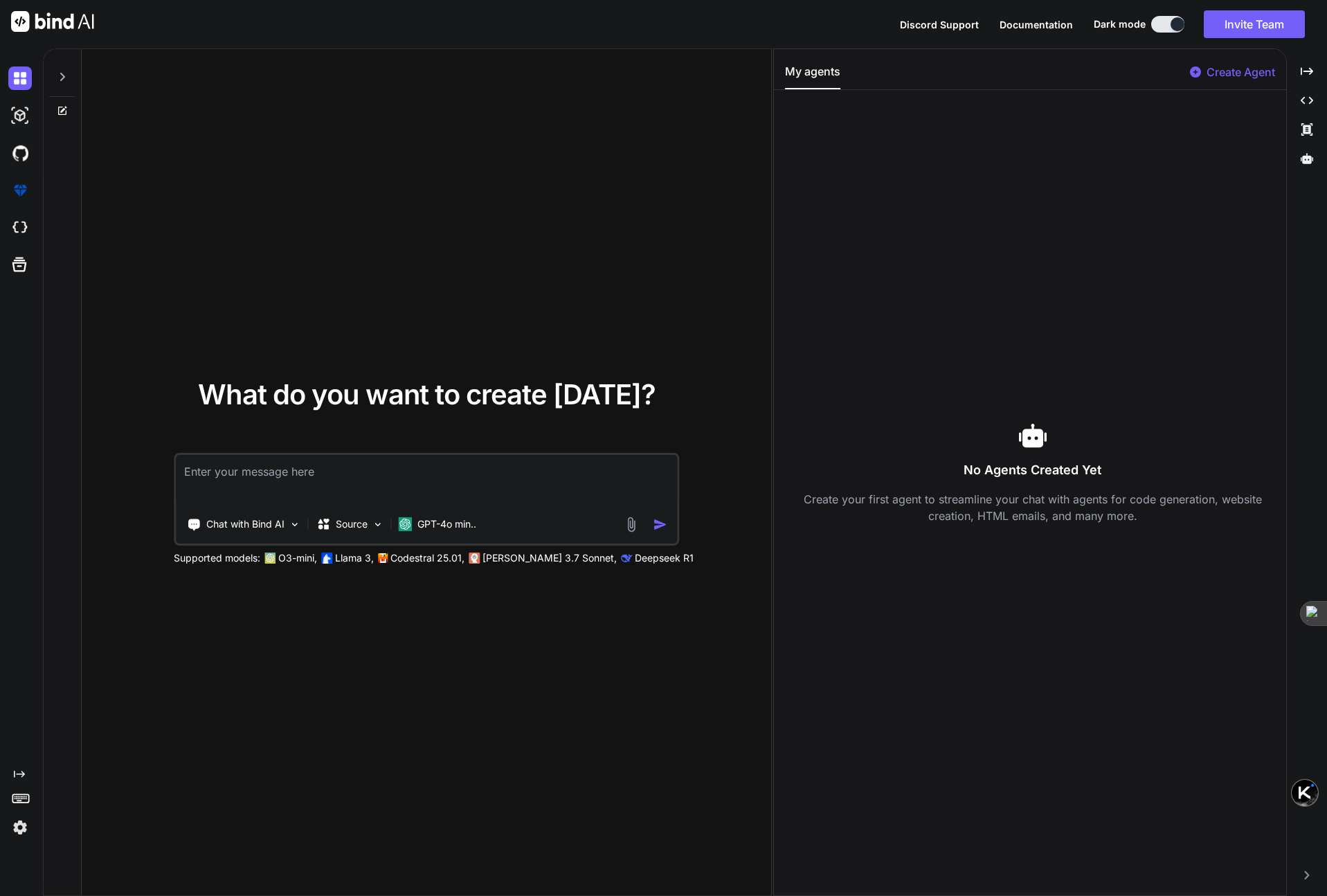
click at [64, 18] on img at bounding box center [53, 21] width 83 height 20
click at [19, 148] on img at bounding box center [19, 152] width 23 height 23
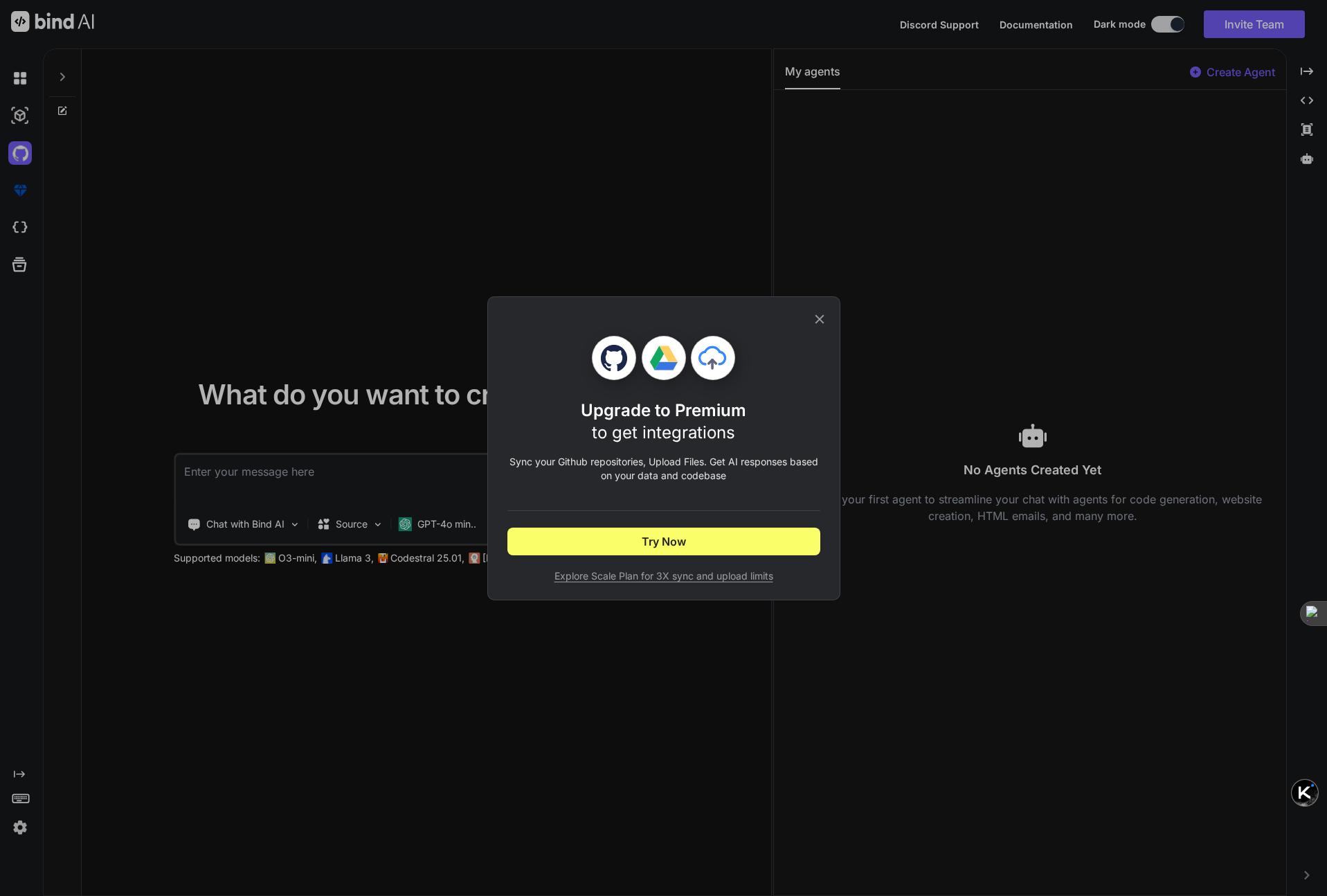
click at [820, 314] on icon at bounding box center [819, 319] width 15 height 15
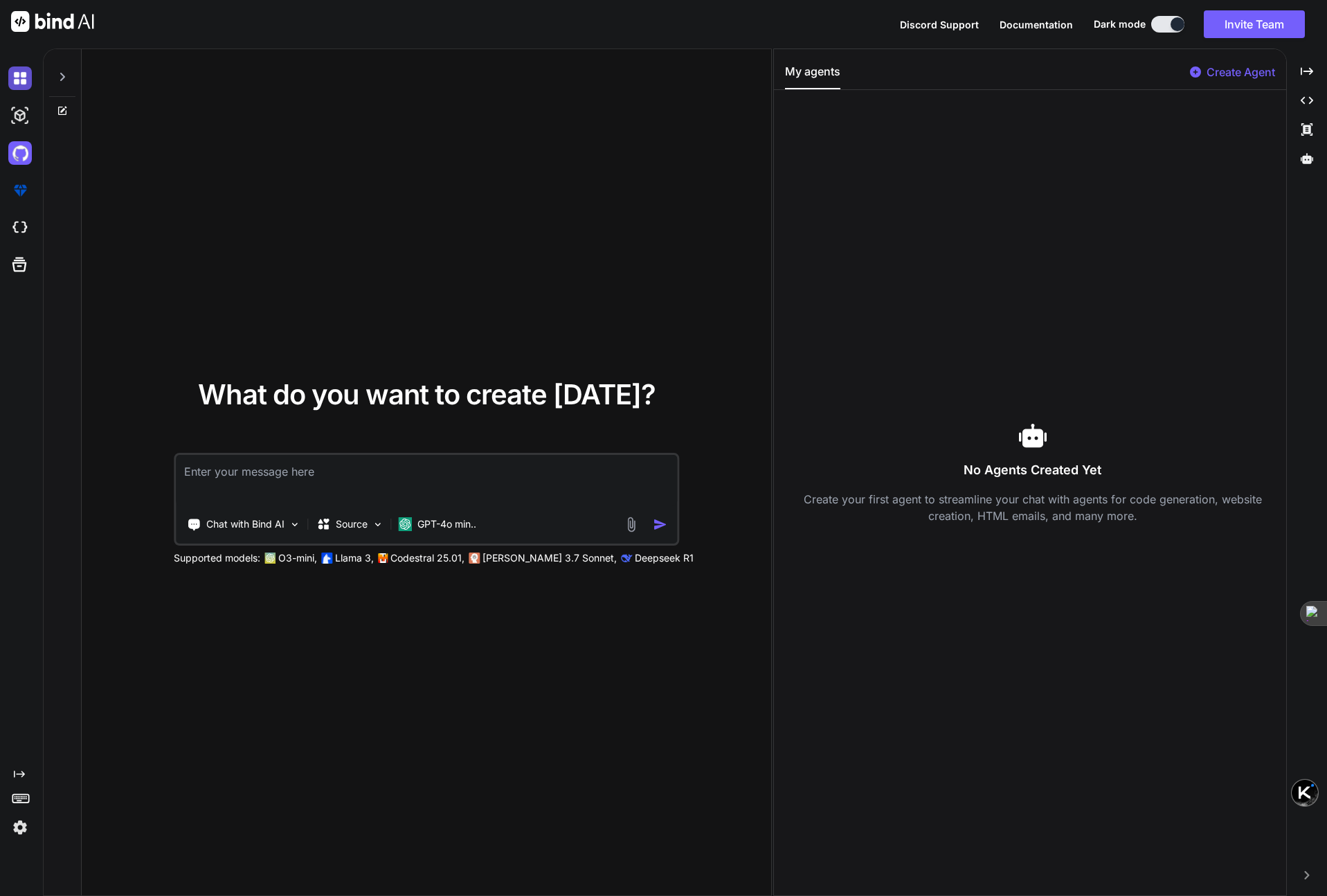
click at [29, 78] on img at bounding box center [19, 78] width 23 height 23
click at [61, 79] on icon at bounding box center [62, 77] width 11 height 11
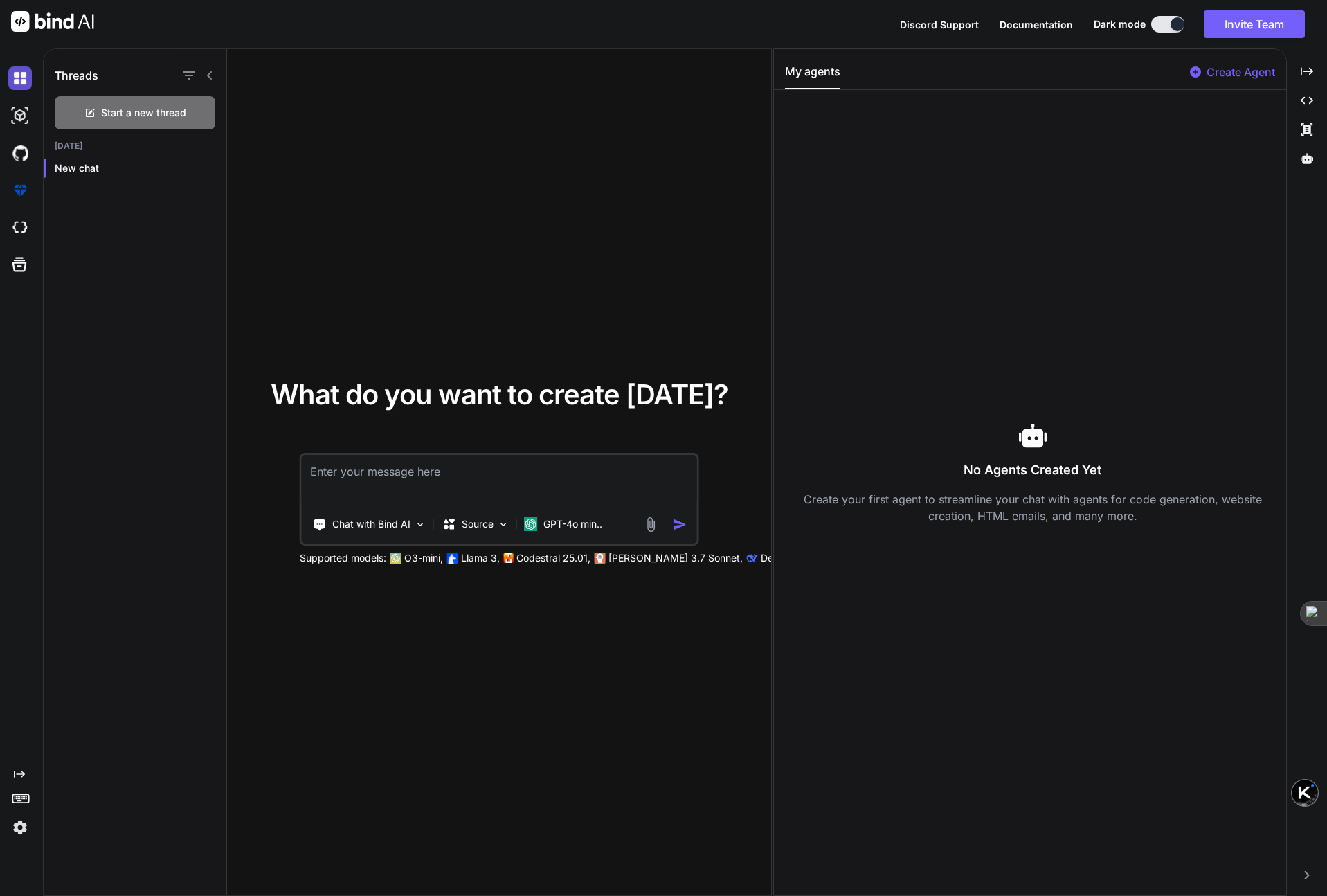
click at [17, 80] on img at bounding box center [19, 78] width 23 height 23
click at [19, 827] on img at bounding box center [19, 827] width 23 height 23
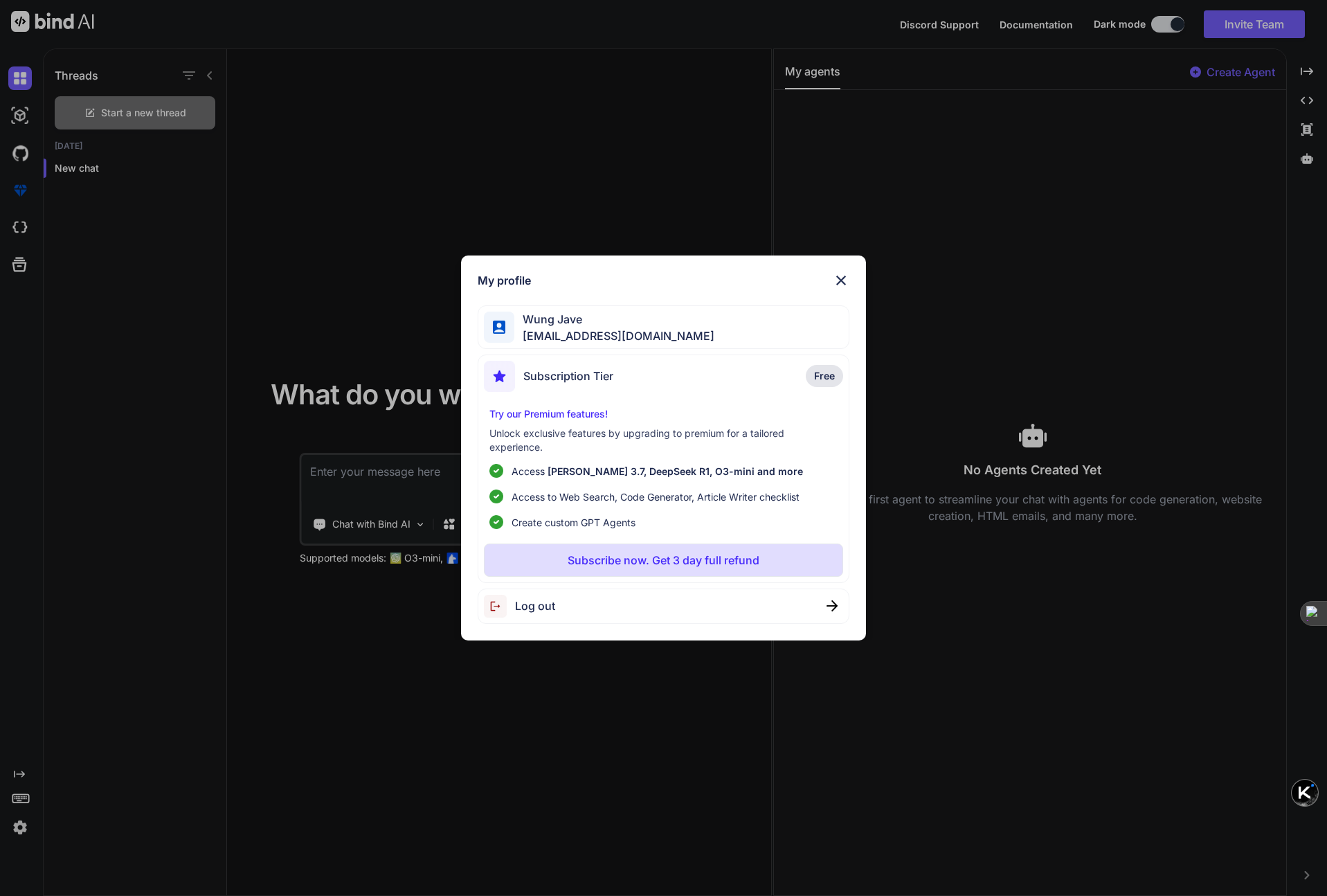
drag, startPoint x: 667, startPoint y: 328, endPoint x: 689, endPoint y: 310, distance: 28.4
click at [667, 328] on div "Wung Jave javewung@gmail.com" at bounding box center [664, 326] width 373 height 44
click at [840, 281] on img at bounding box center [841, 281] width 17 height 17
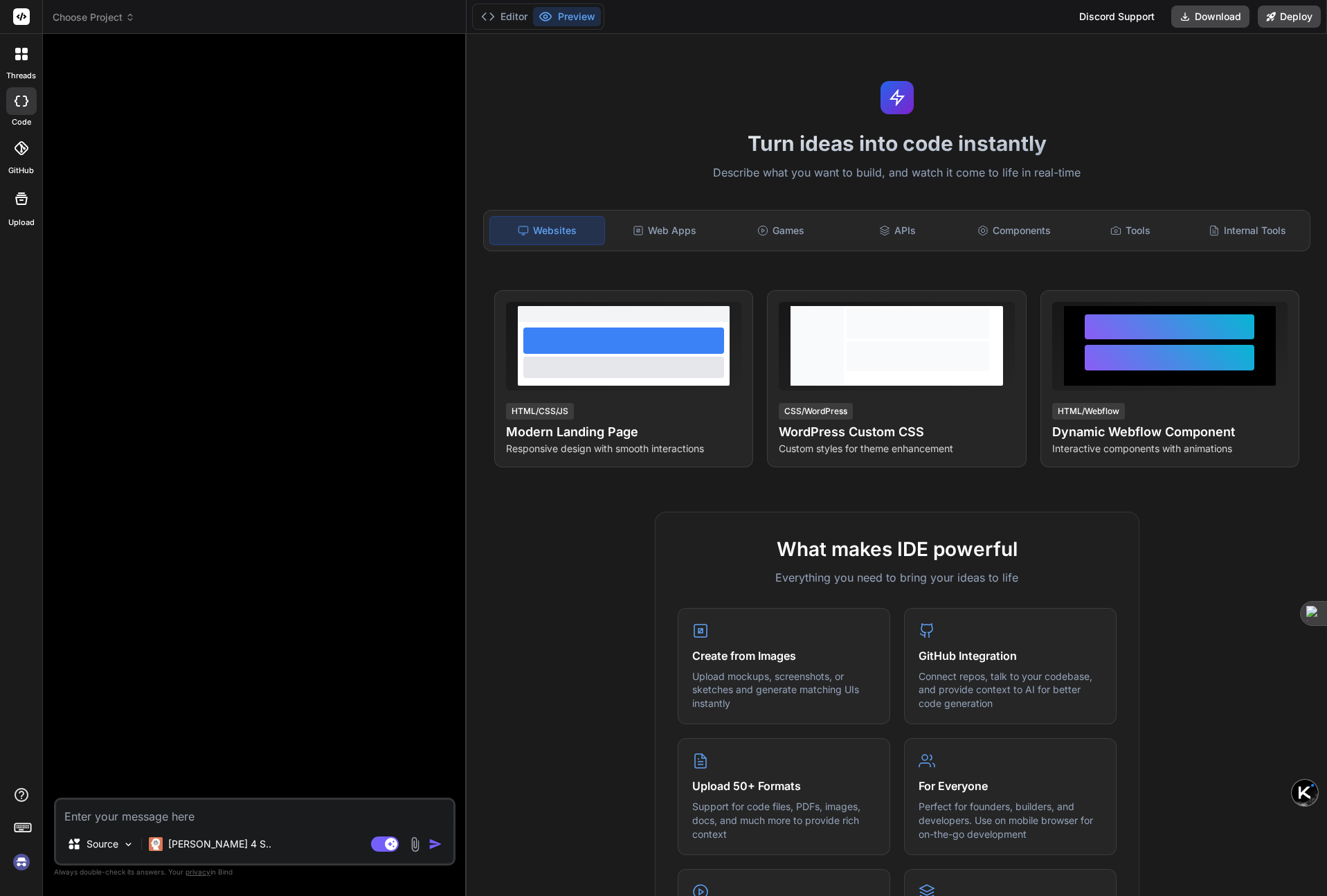
type textarea "x"
click at [672, 232] on div "Web Apps" at bounding box center [664, 230] width 114 height 29
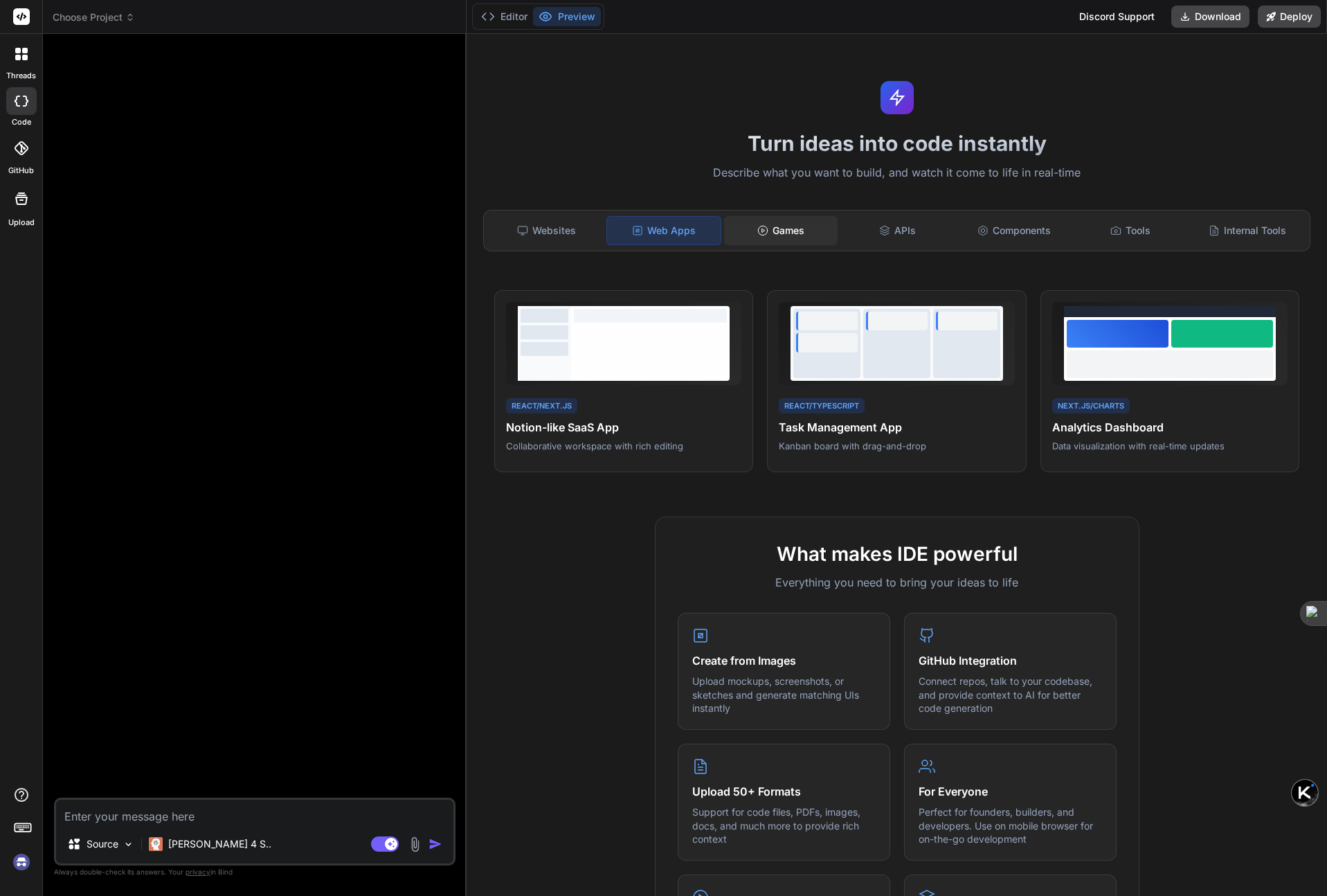
click at [785, 233] on div "Games" at bounding box center [781, 230] width 114 height 29
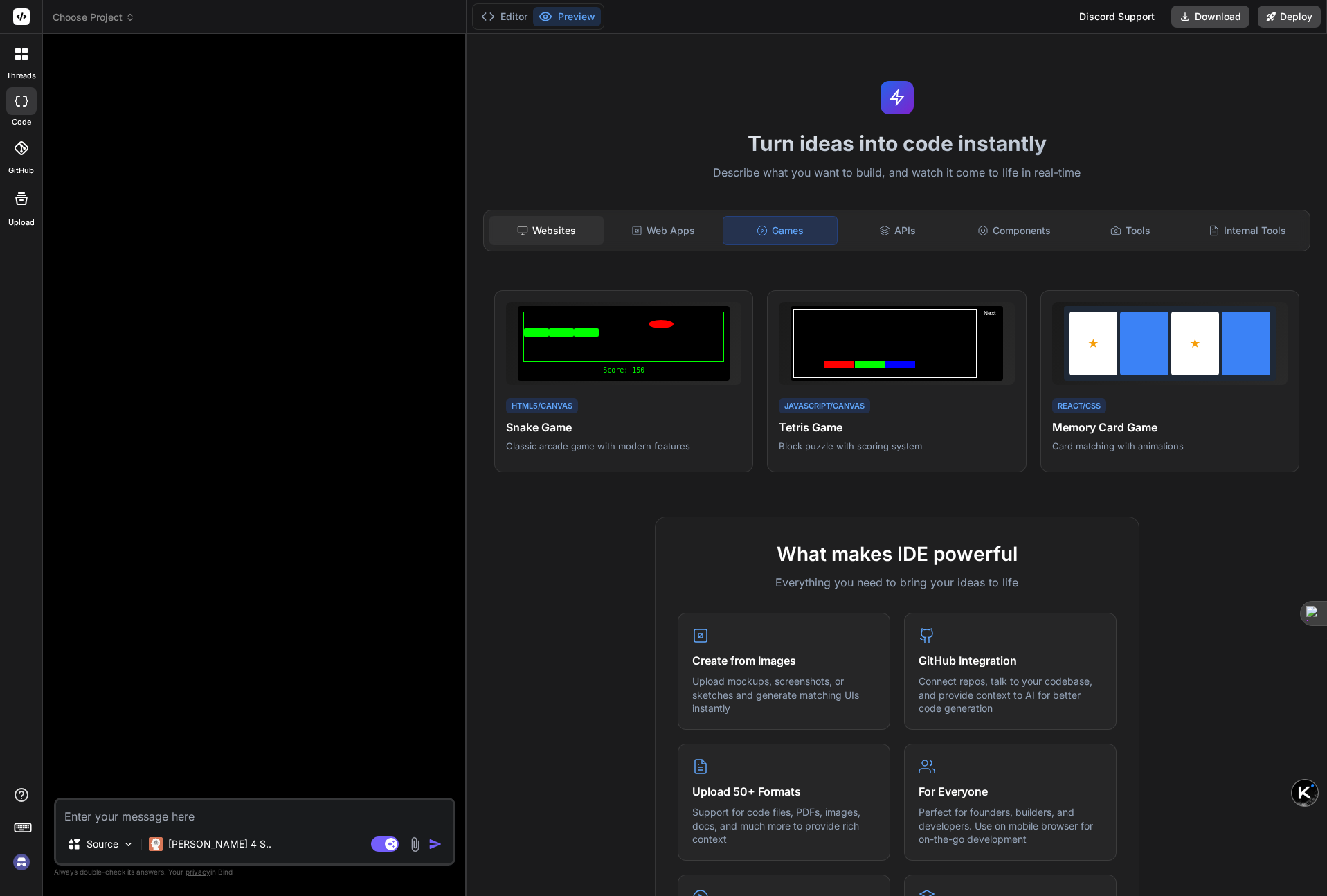
click at [569, 229] on div "Websites" at bounding box center [546, 230] width 114 height 29
